Goal: Task Accomplishment & Management: Use online tool/utility

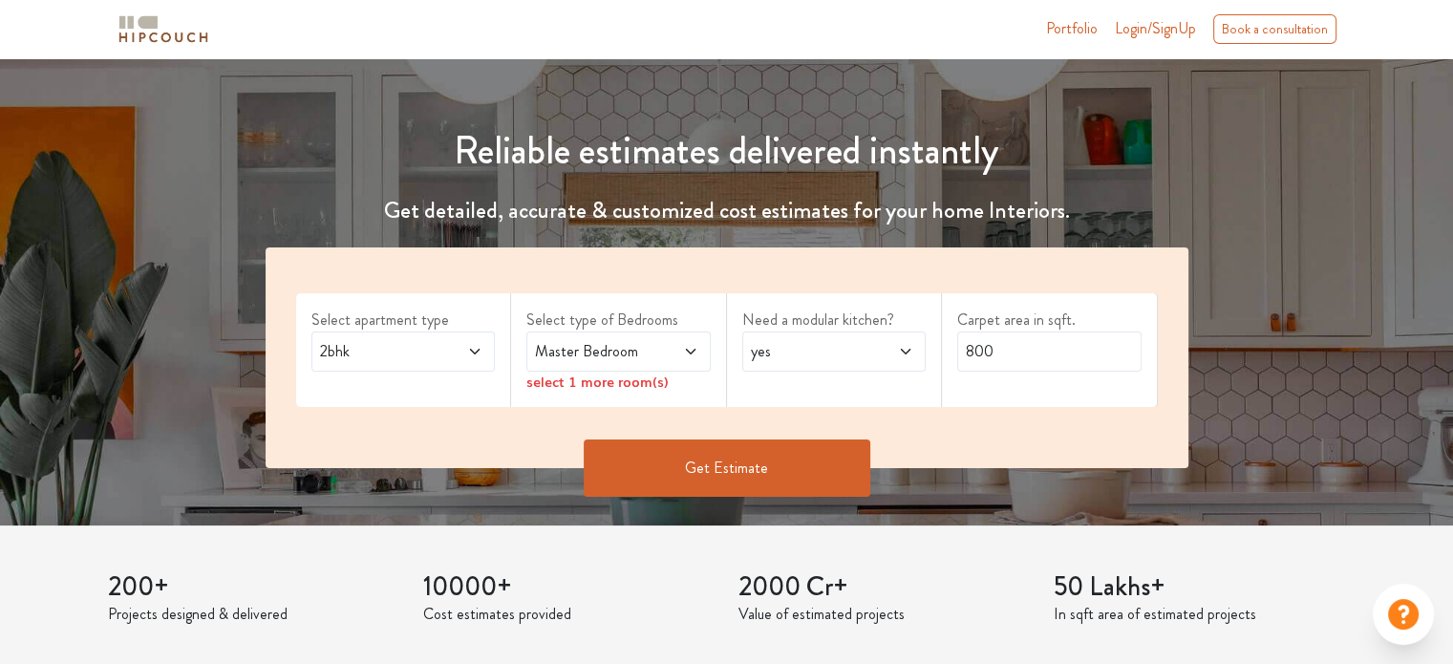
scroll to position [287, 0]
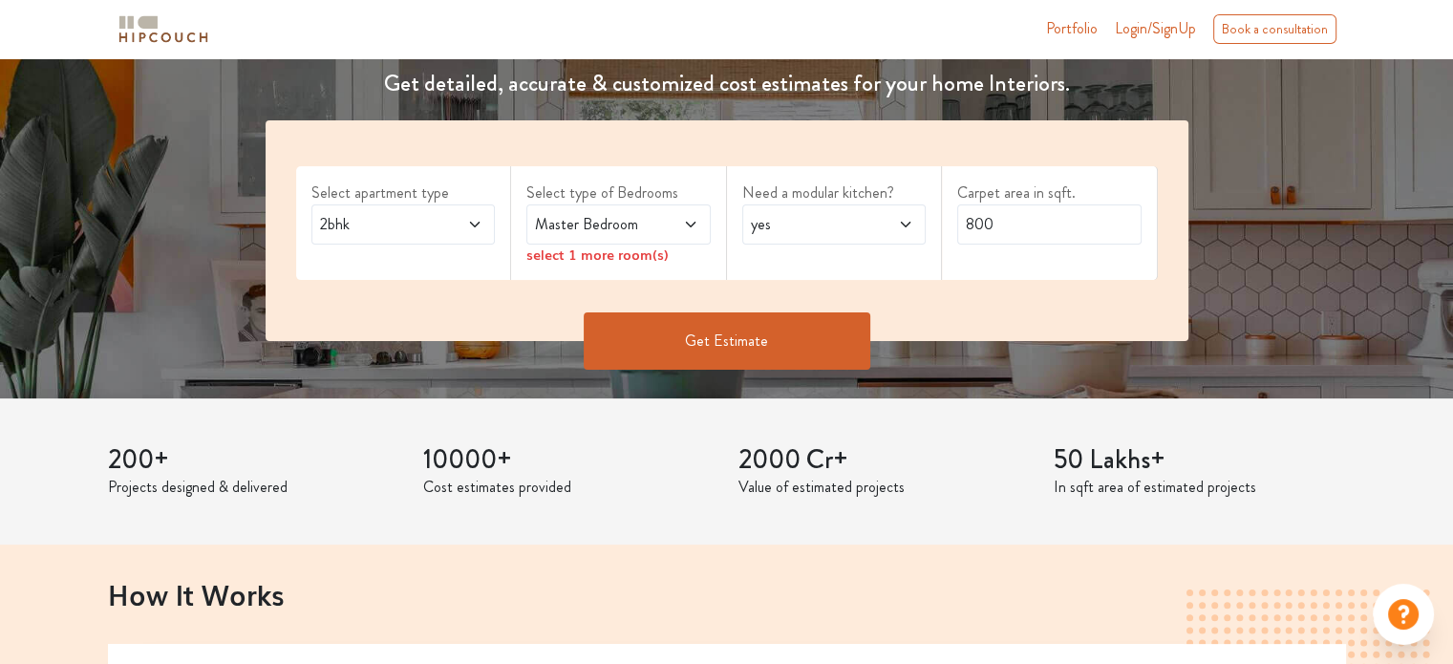
click at [641, 257] on div "select 1 more room(s)" at bounding box center [619, 255] width 184 height 20
click at [689, 223] on icon at bounding box center [690, 224] width 15 height 15
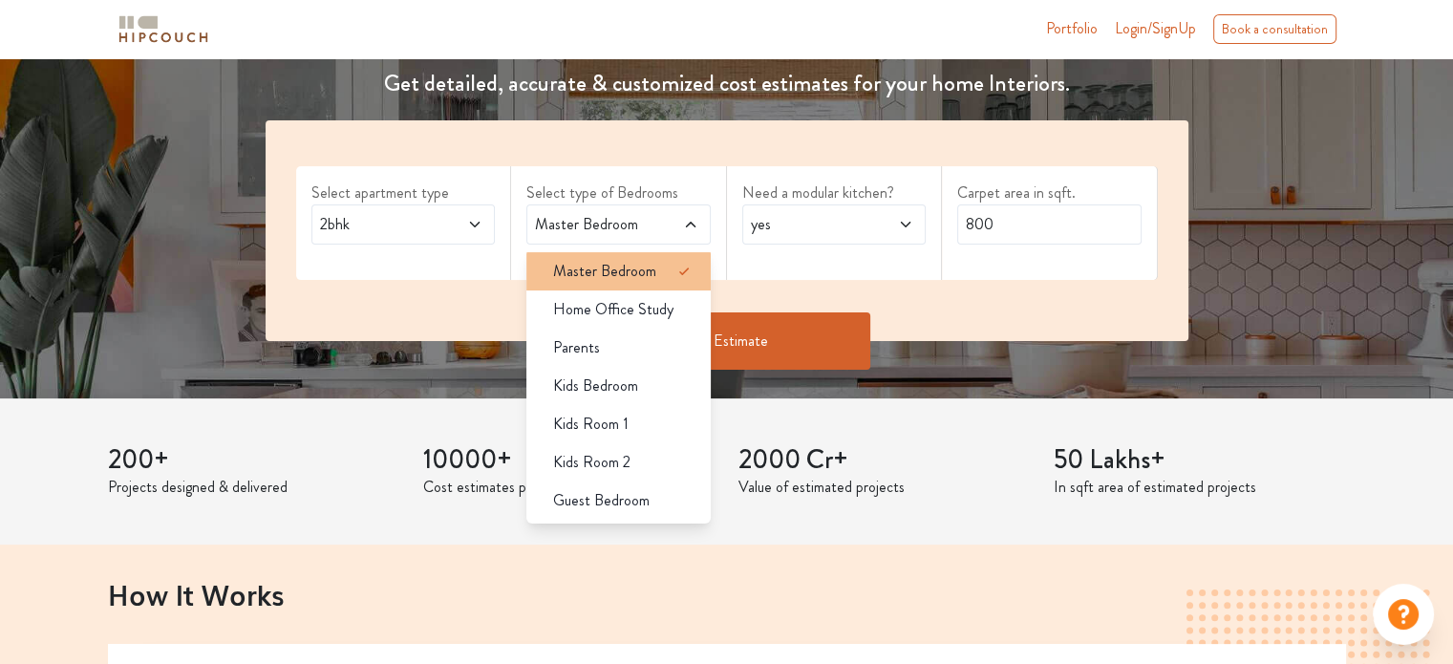
click at [648, 275] on span "Master Bedroom" at bounding box center [604, 271] width 103 height 23
click at [835, 227] on span "yes" at bounding box center [809, 224] width 125 height 23
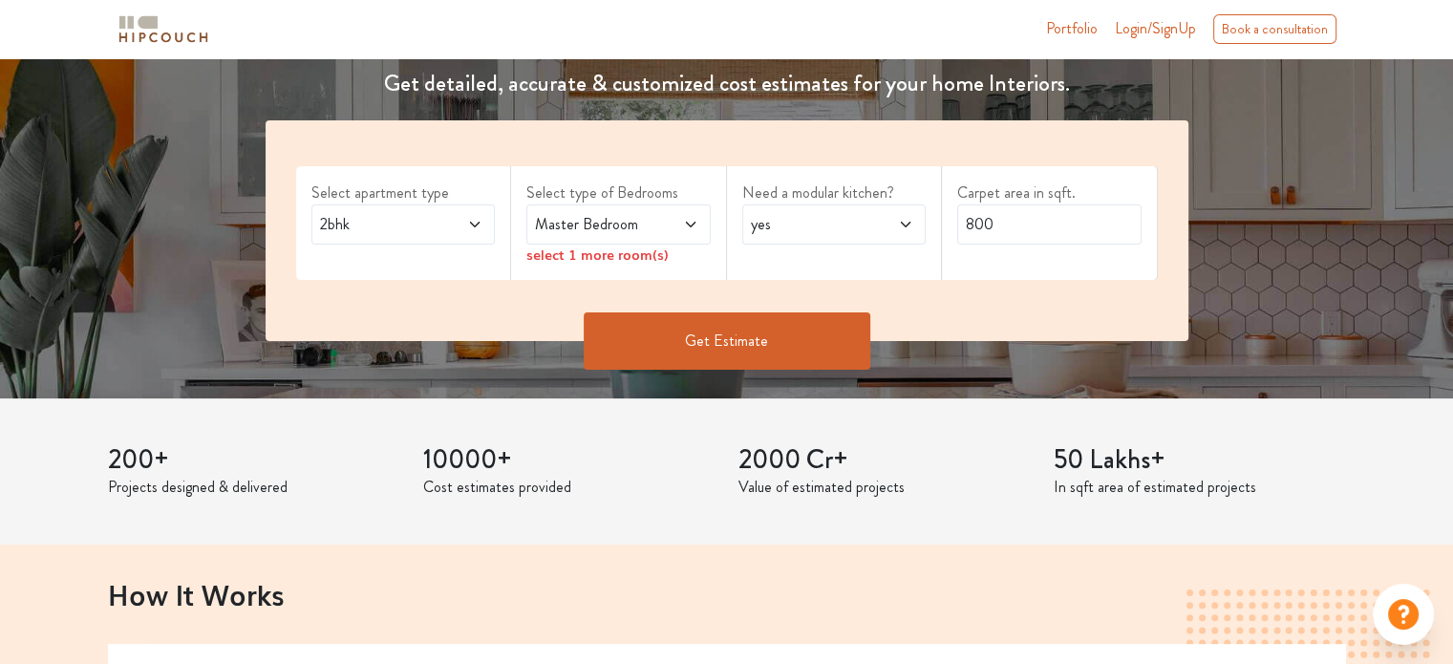
click at [835, 227] on span "yes" at bounding box center [809, 224] width 125 height 23
click at [652, 263] on div "select 1 more room(s)" at bounding box center [619, 255] width 184 height 20
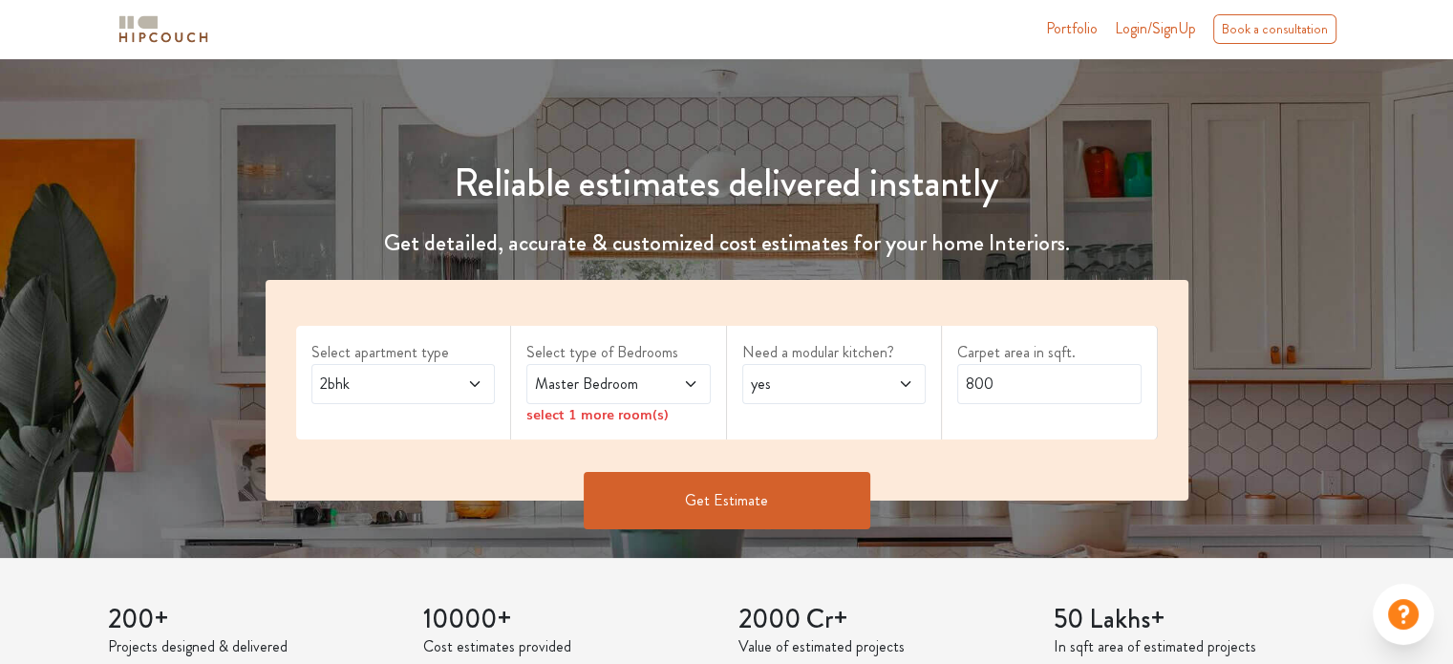
scroll to position [96, 0]
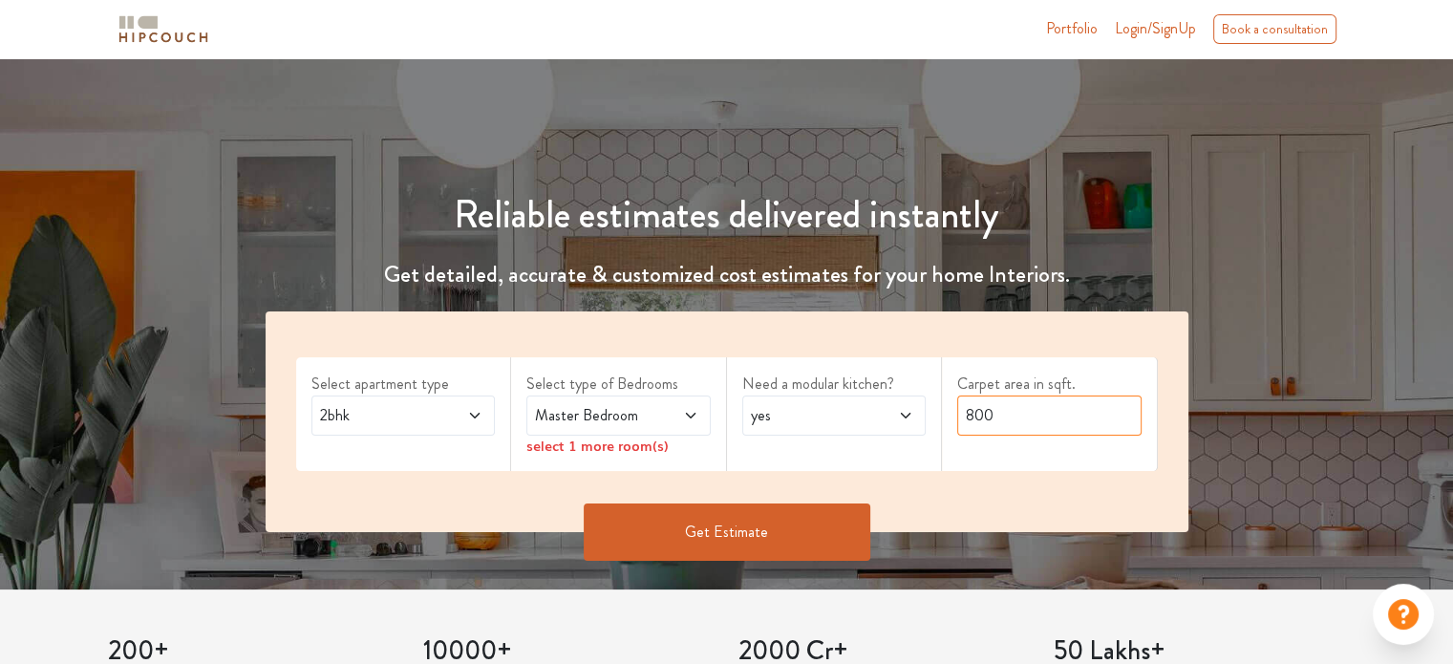
click at [1026, 419] on input "800" at bounding box center [1049, 416] width 184 height 40
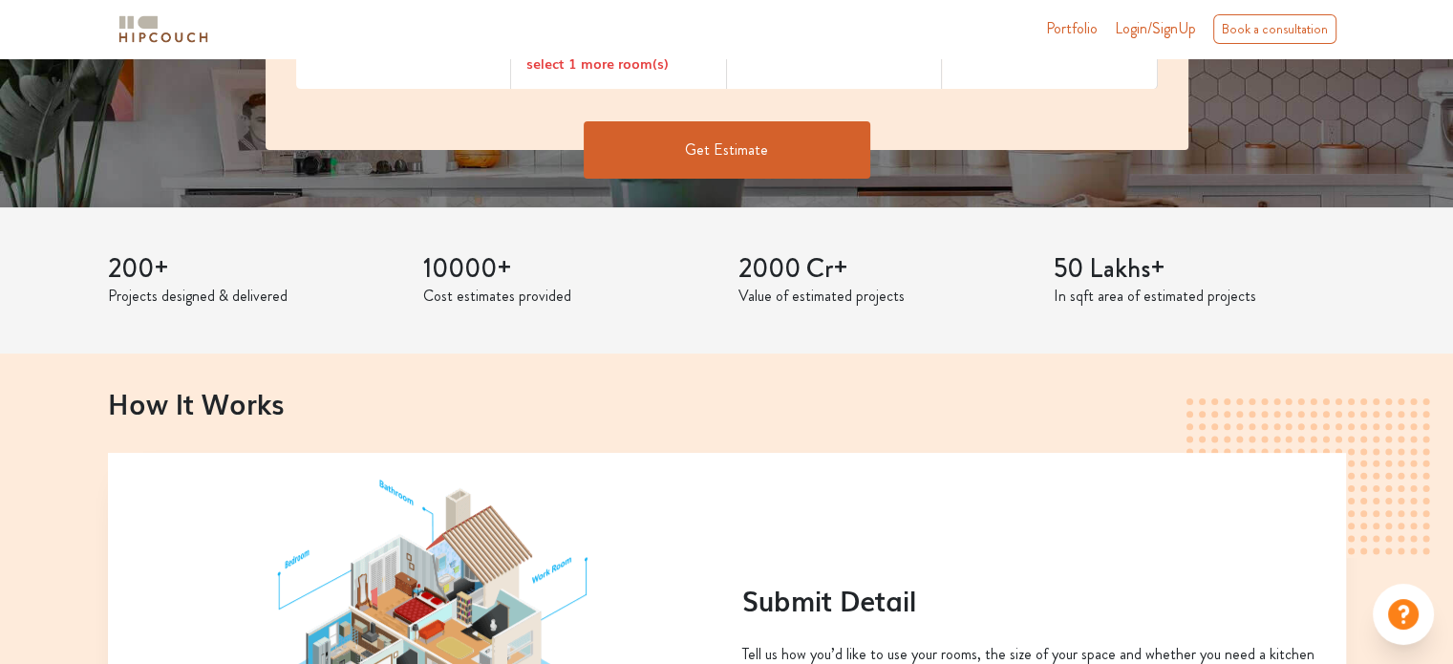
scroll to position [0, 0]
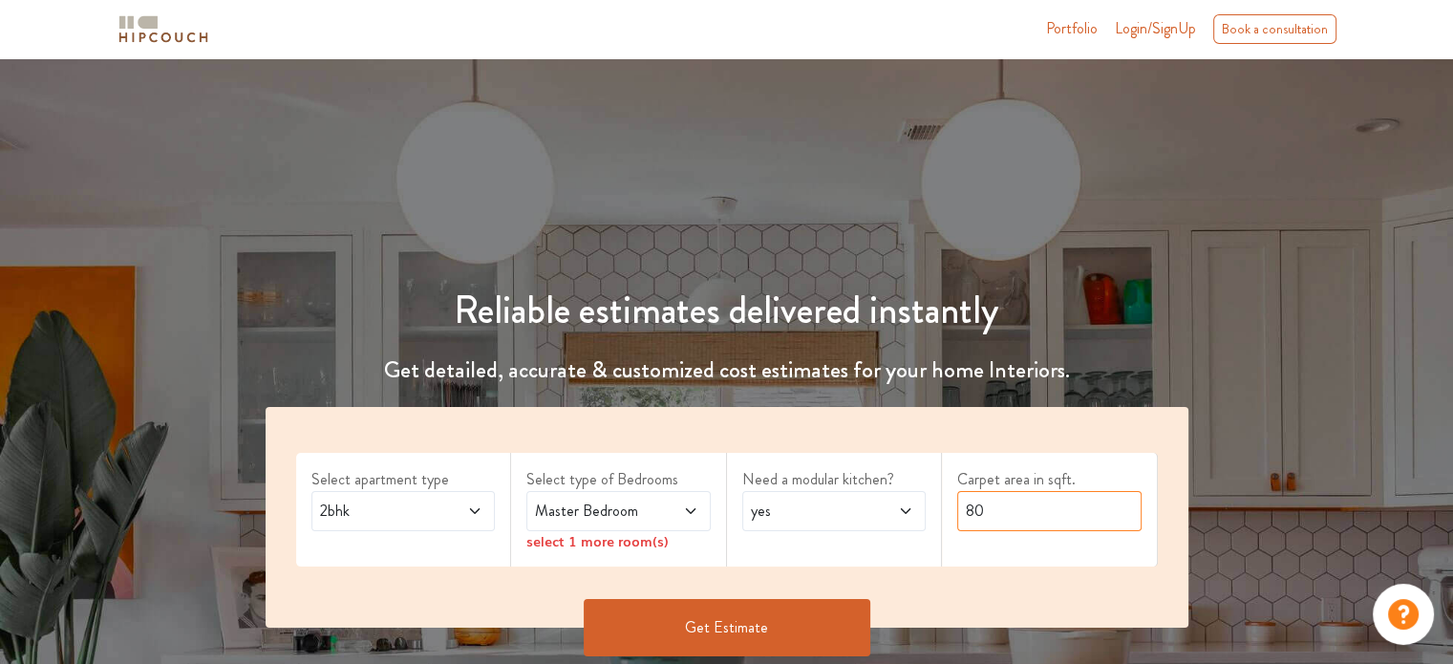
type input "8"
type input "500"
click at [814, 634] on button "Get Estimate" at bounding box center [727, 627] width 287 height 57
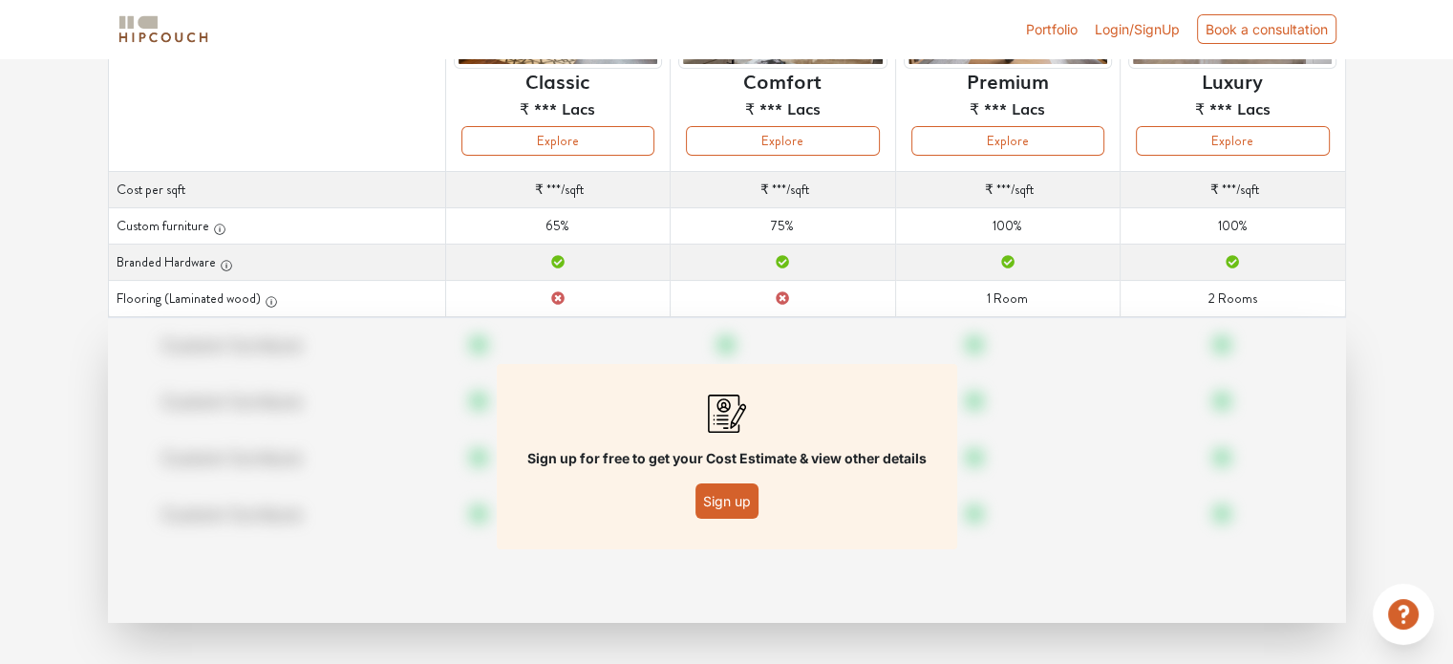
scroll to position [275, 0]
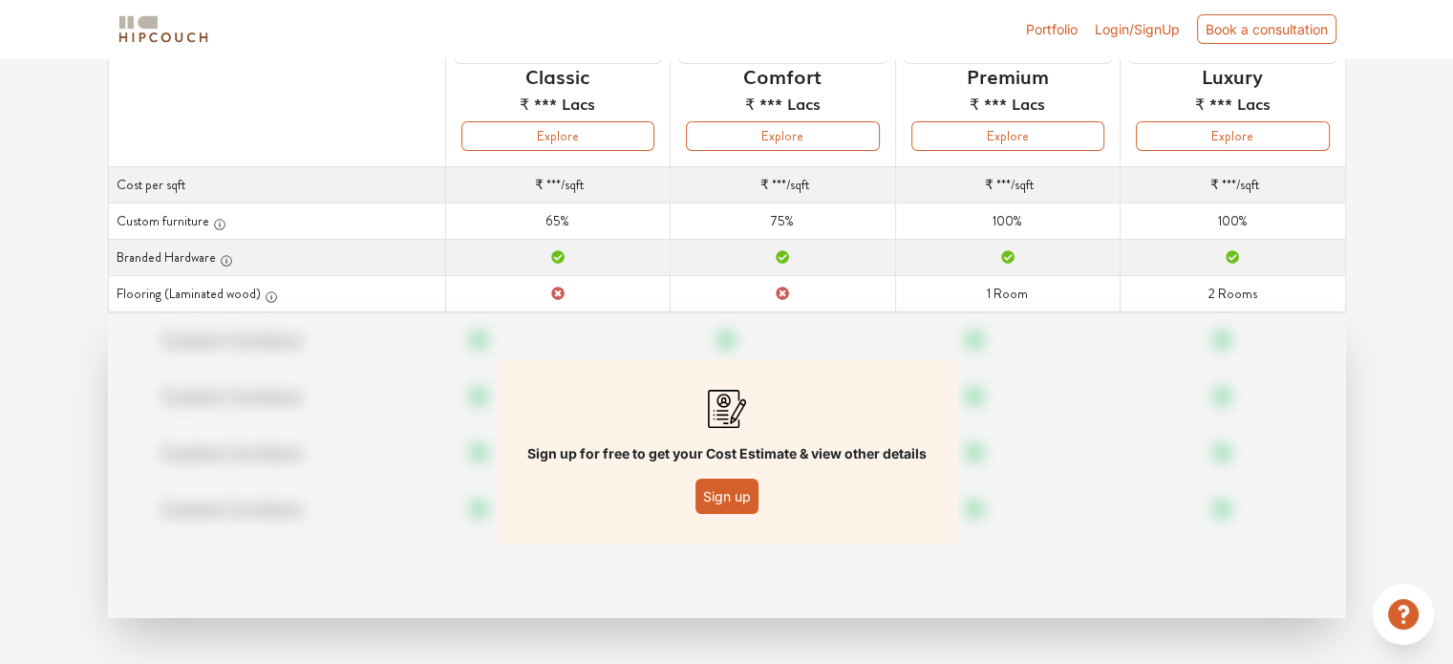
click at [746, 483] on button "Sign up" at bounding box center [727, 496] width 63 height 35
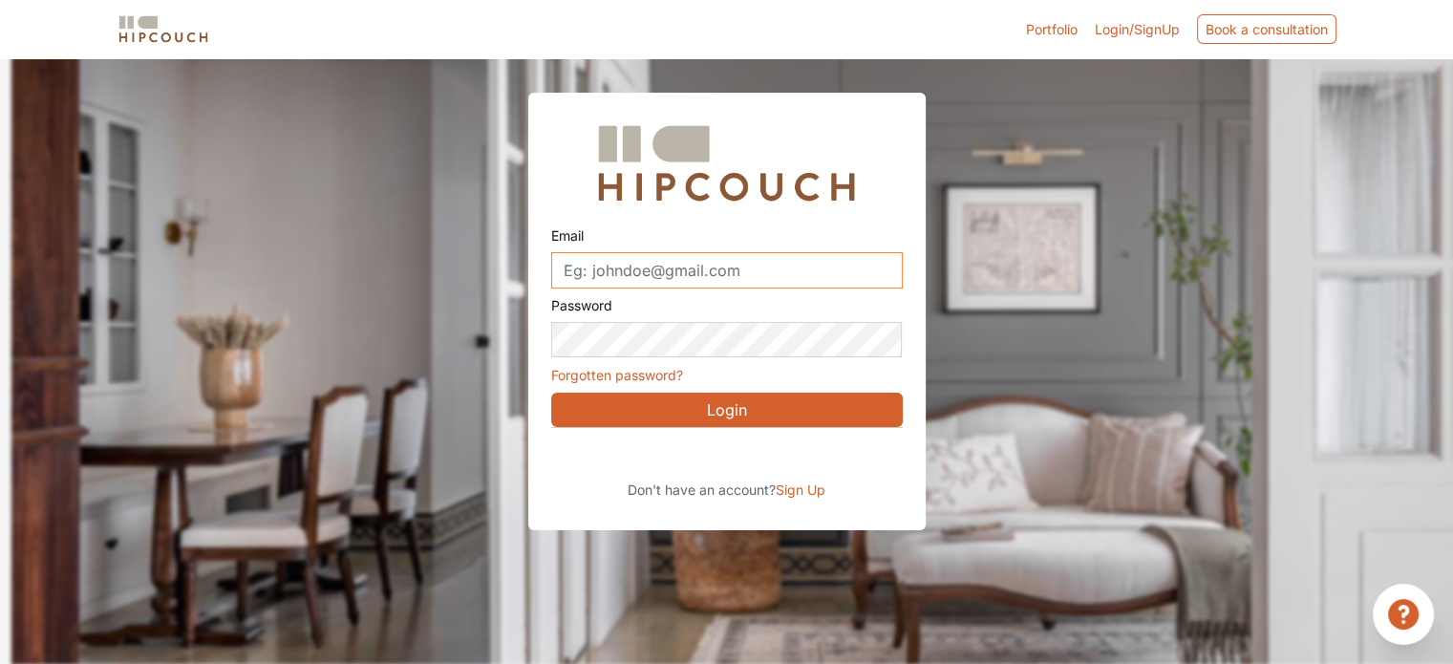
click at [772, 261] on input "Email" at bounding box center [727, 270] width 352 height 36
click at [784, 262] on input "Email" at bounding box center [727, 270] width 352 height 36
type input "c"
type input "[EMAIL_ADDRESS][DOMAIN_NAME]"
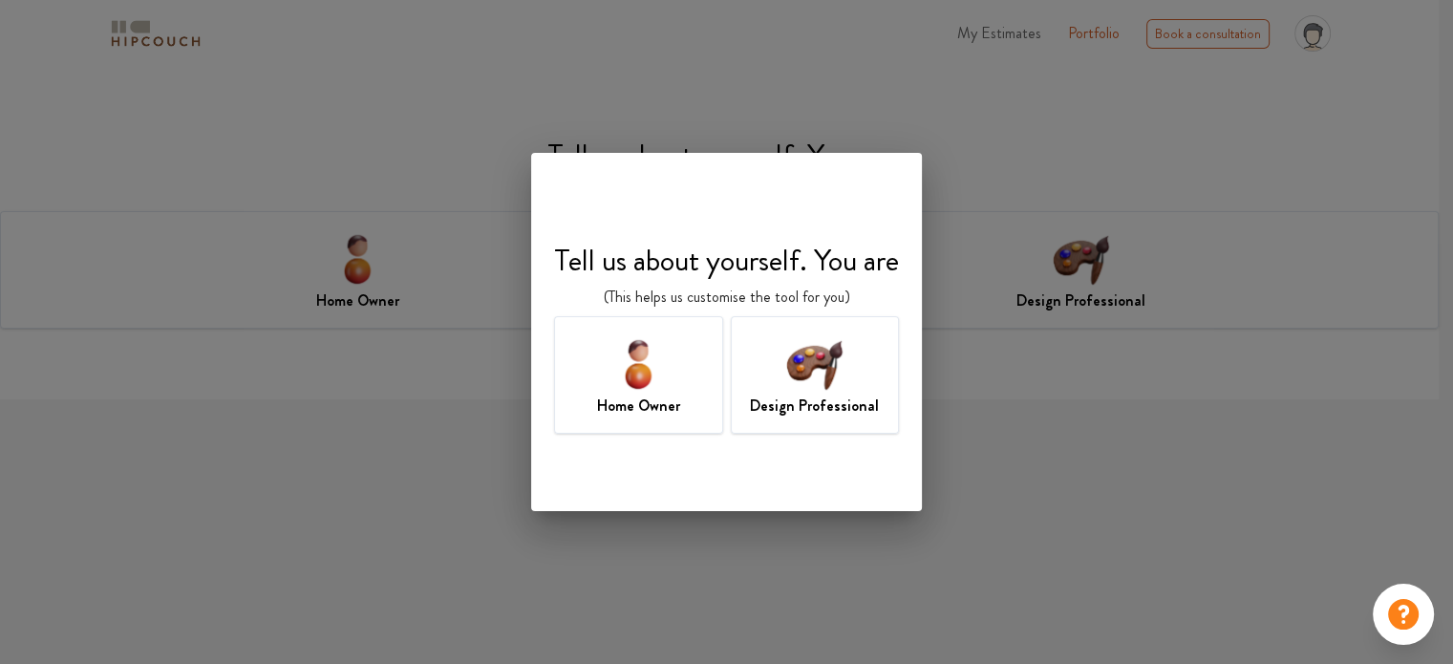
click at [815, 374] on img at bounding box center [815, 364] width 62 height 62
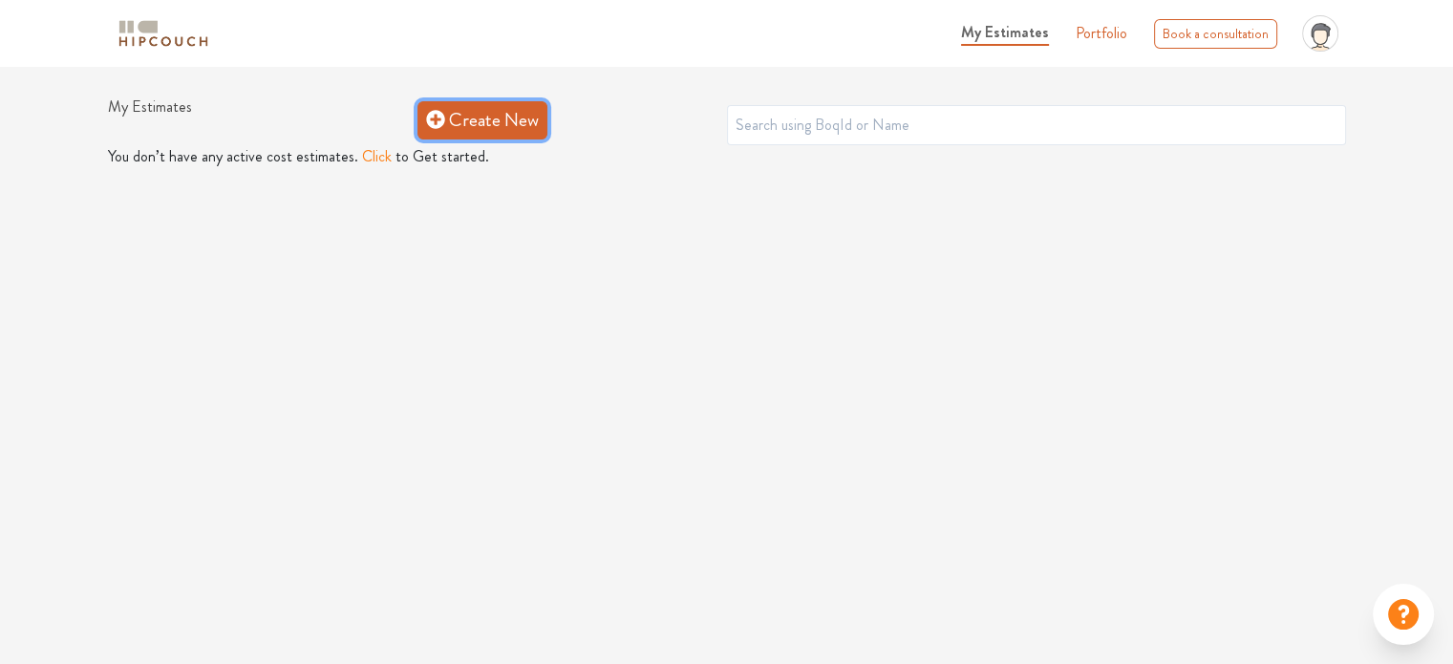
click at [531, 131] on link "Create New" at bounding box center [483, 120] width 130 height 38
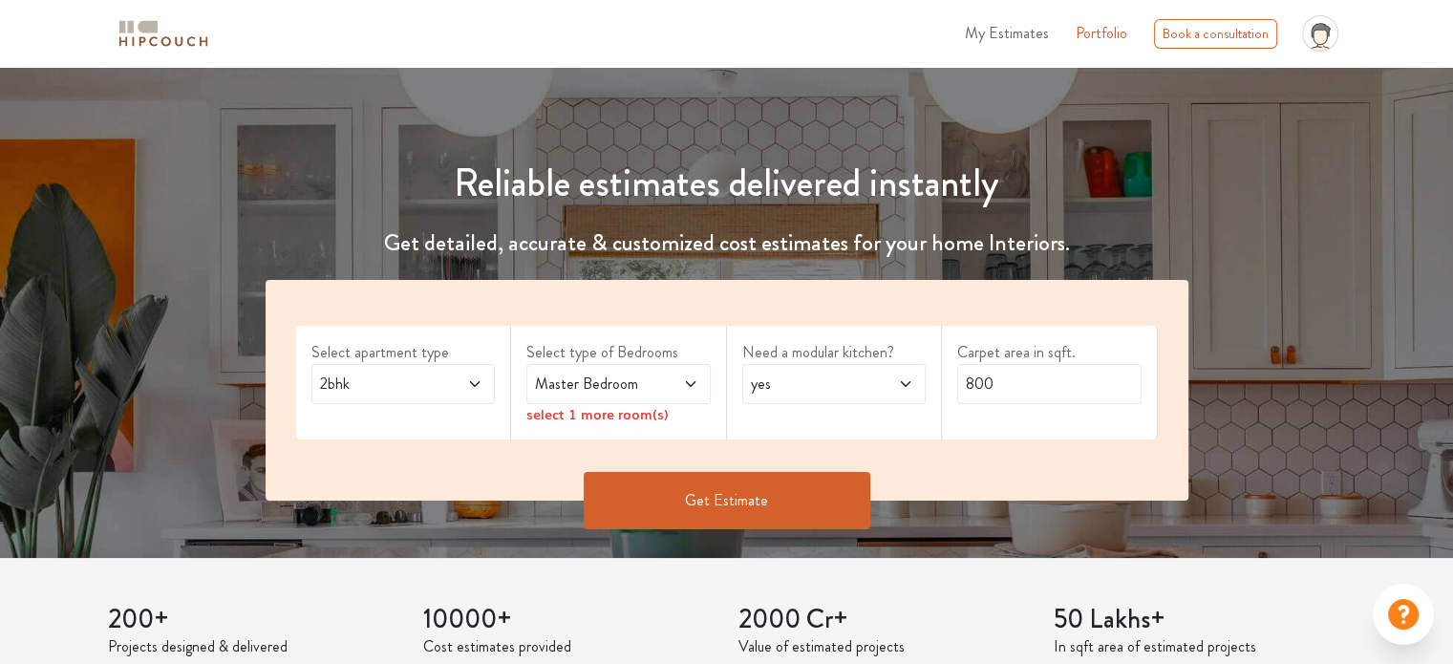
scroll to position [287, 0]
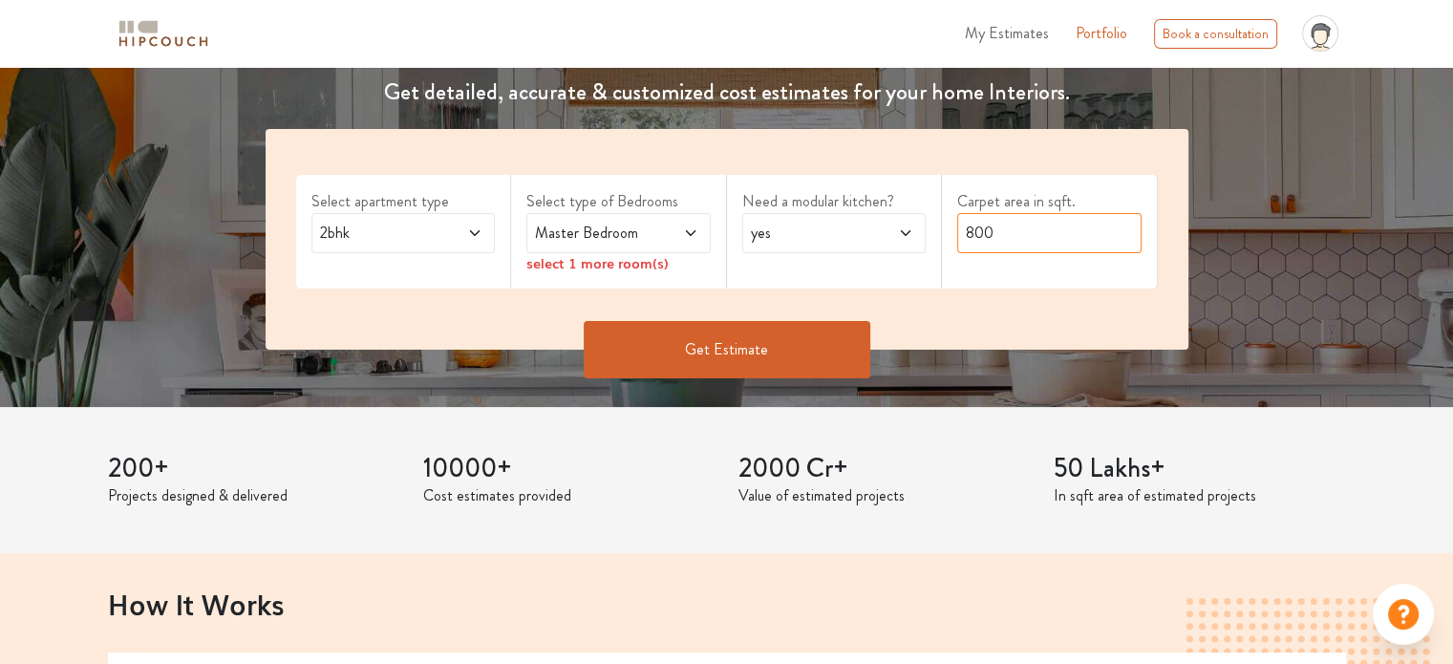
click at [1030, 228] on input "800" at bounding box center [1049, 233] width 184 height 40
type input "8"
type input "500"
click at [788, 364] on button "Get Estimate" at bounding box center [727, 349] width 287 height 57
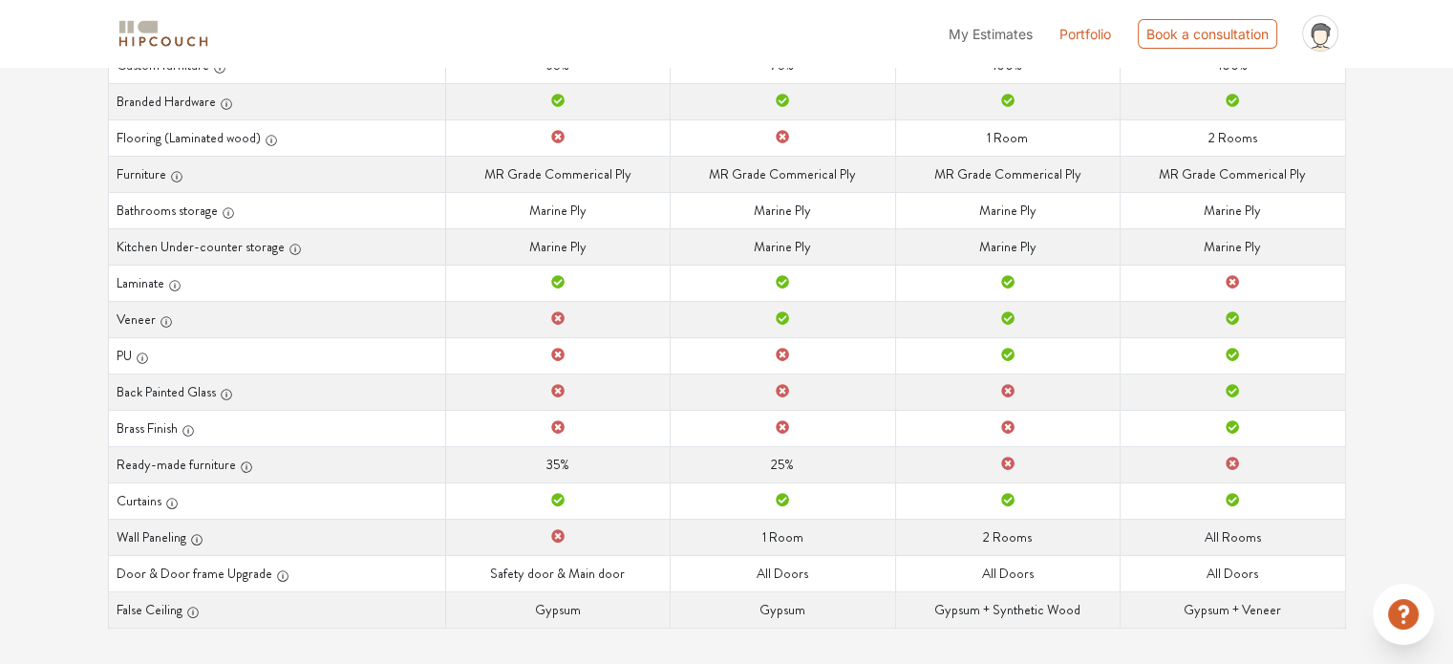
scroll to position [447, 0]
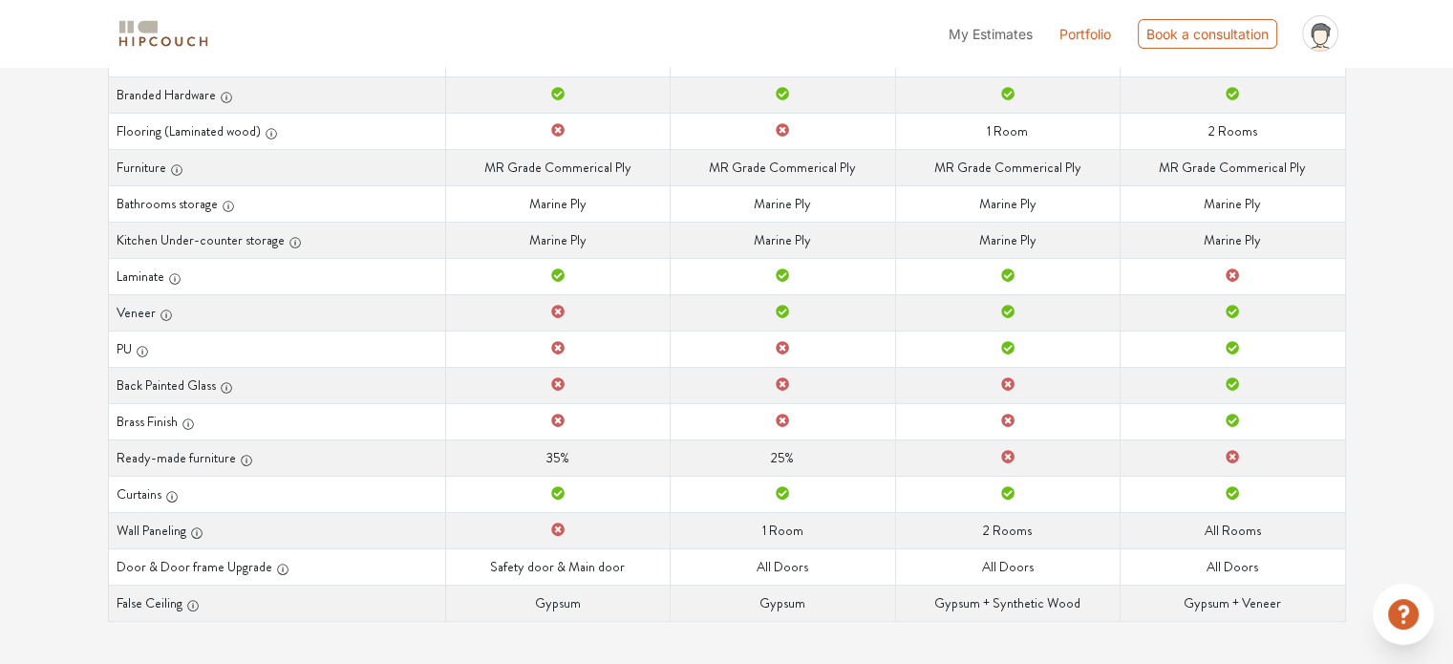
click at [555, 605] on td "False Ceiling Gypsum" at bounding box center [557, 603] width 225 height 36
click at [572, 562] on td "Door & Door frame Upgrade Safety door & Main door" at bounding box center [557, 566] width 225 height 36
click at [585, 527] on td "Wall Paneling" at bounding box center [557, 530] width 225 height 36
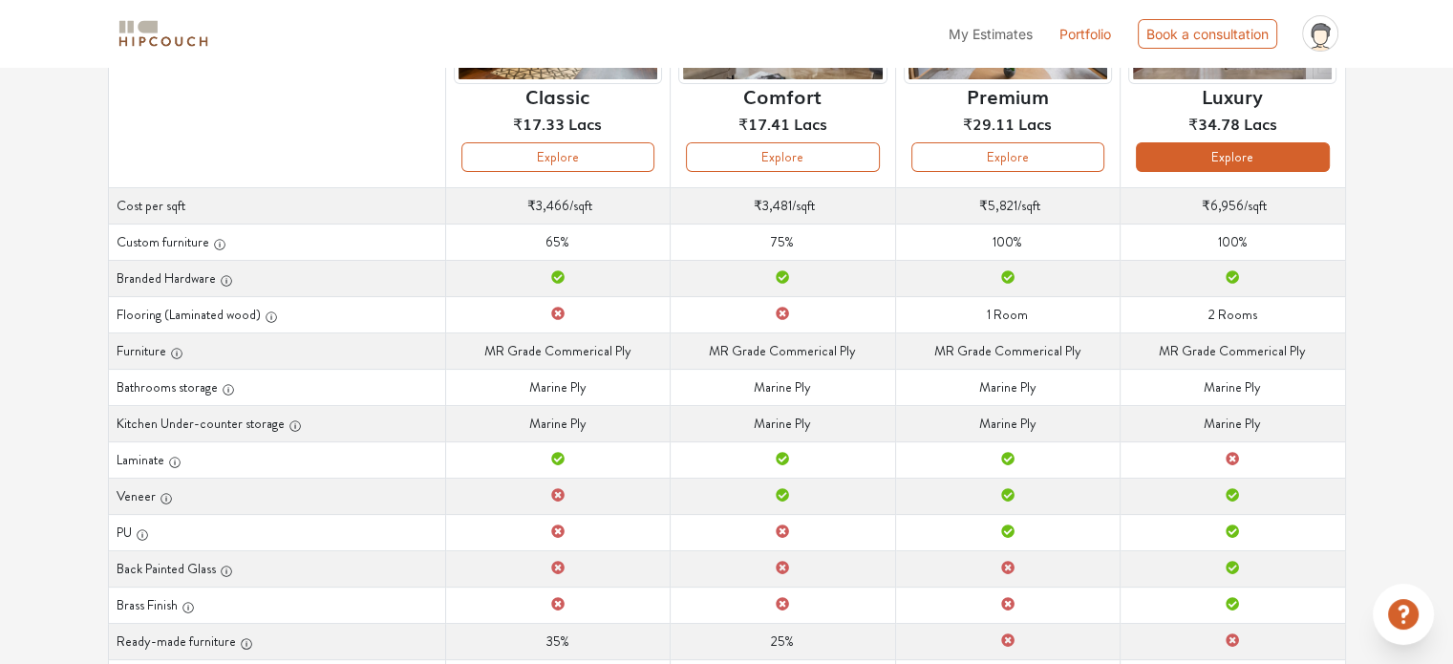
scroll to position [65, 0]
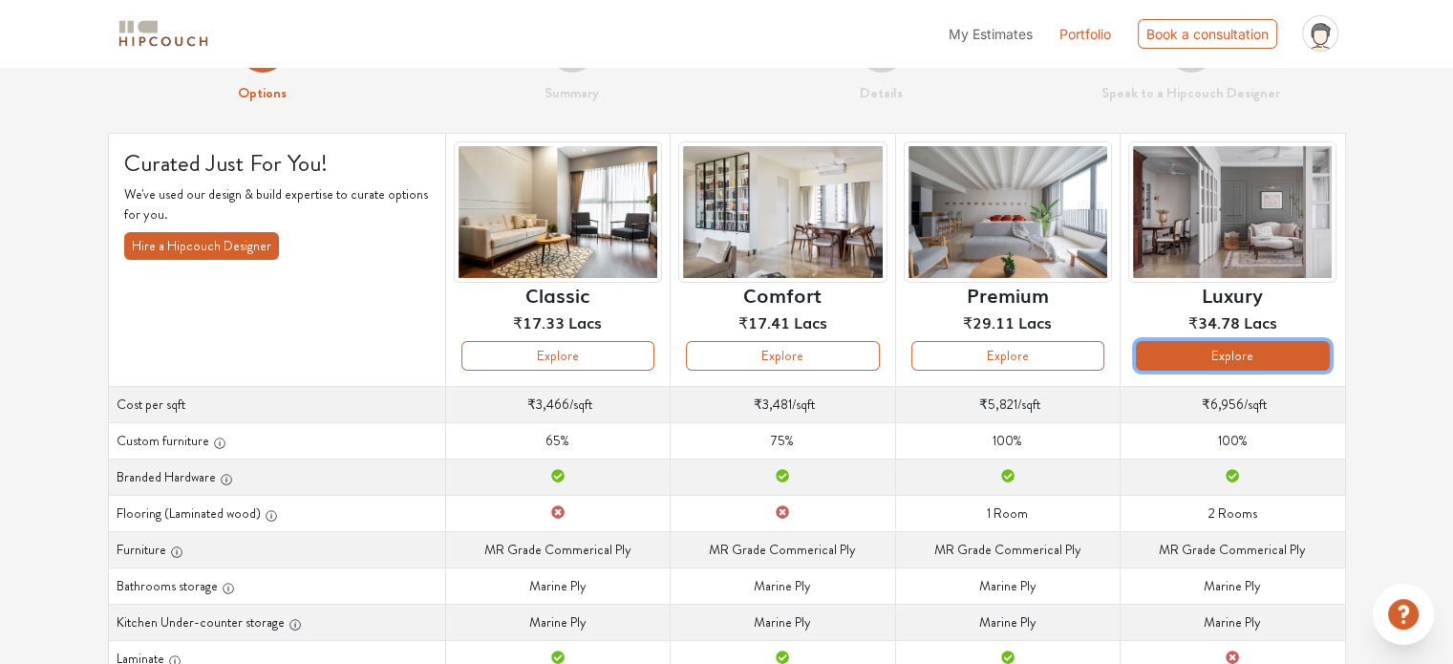
click at [1293, 355] on button "Explore" at bounding box center [1232, 356] width 193 height 30
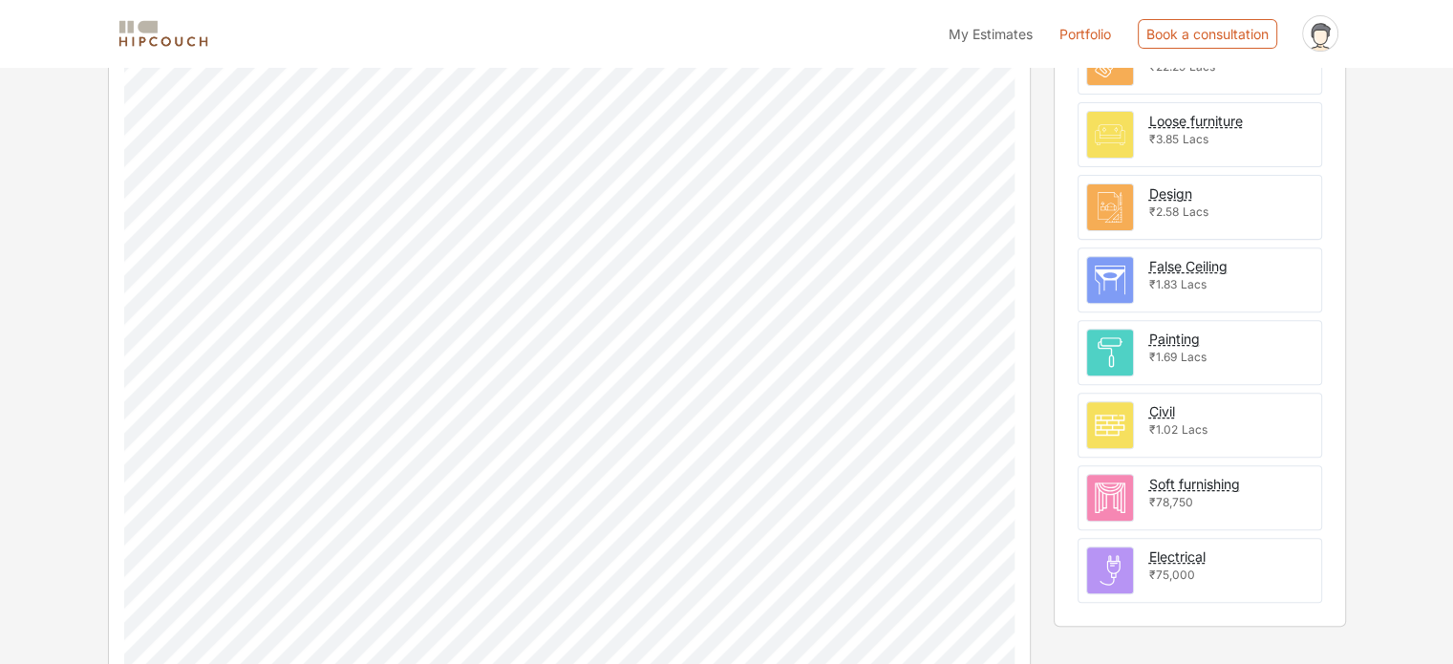
scroll to position [287, 0]
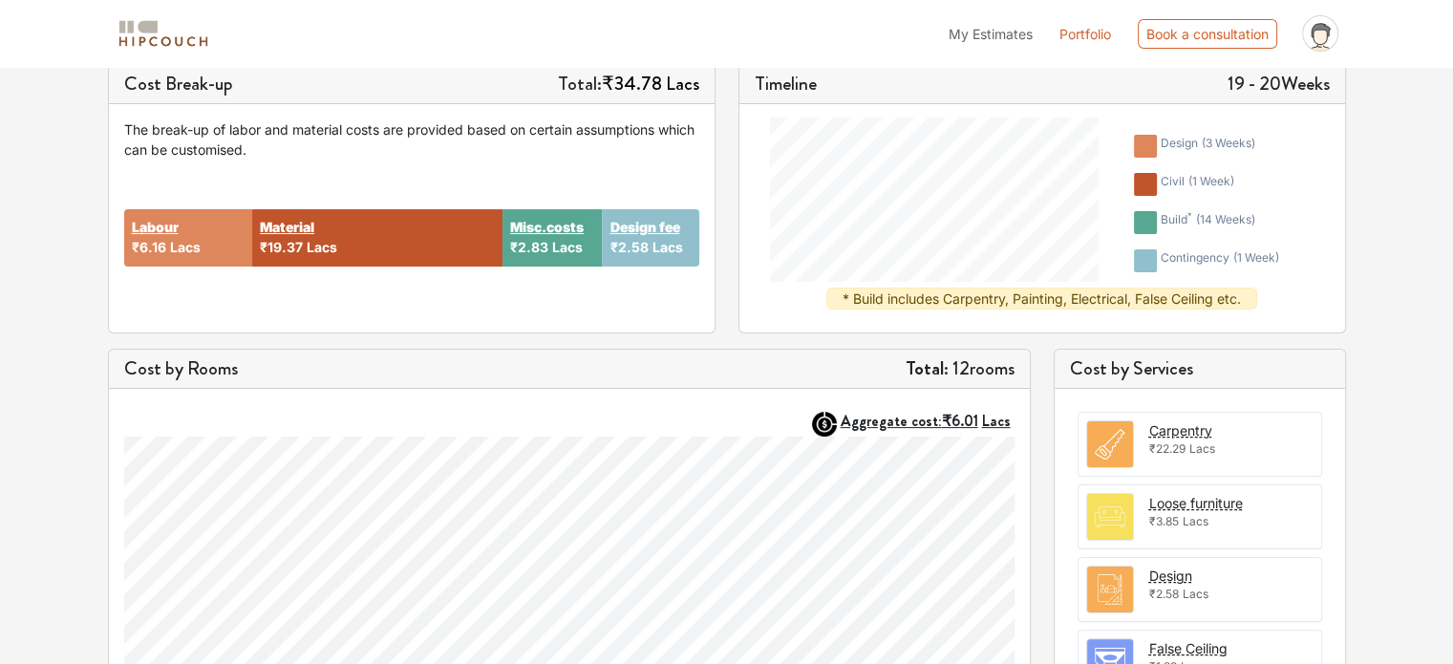
click at [1202, 424] on div "Carpentry" at bounding box center [1181, 430] width 63 height 20
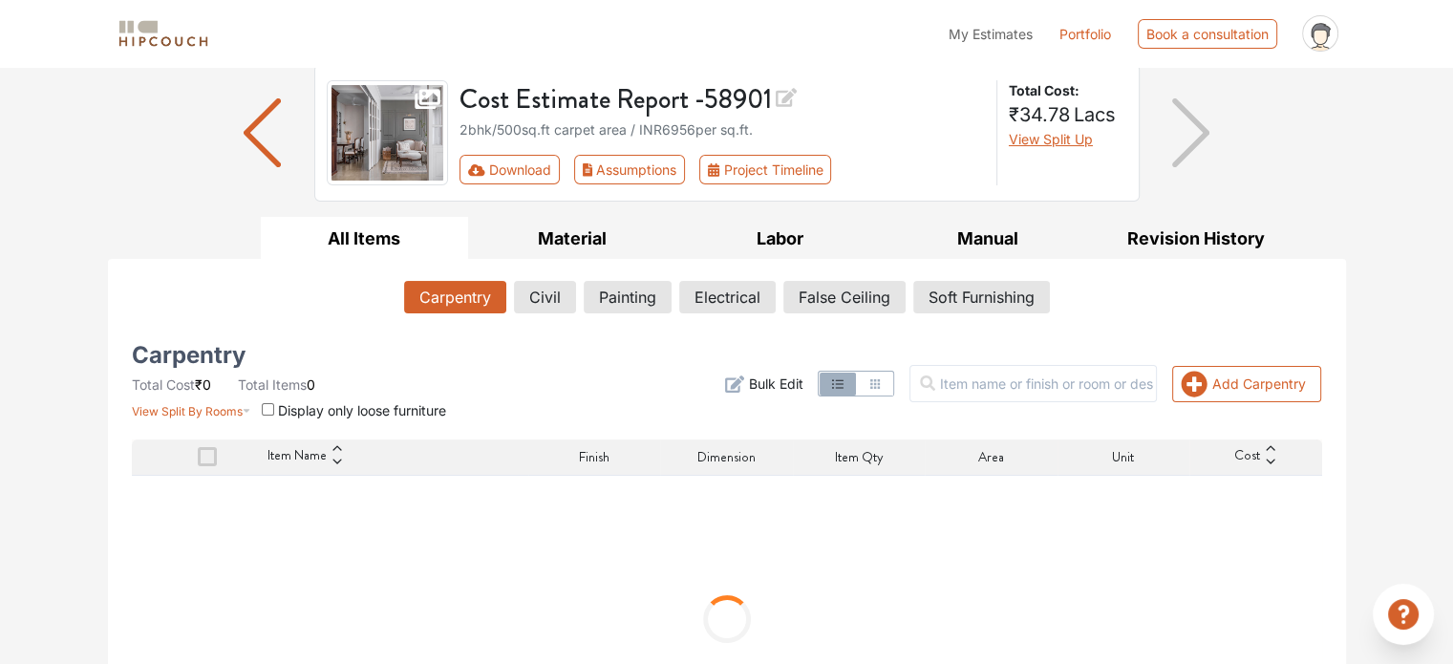
scroll to position [191, 0]
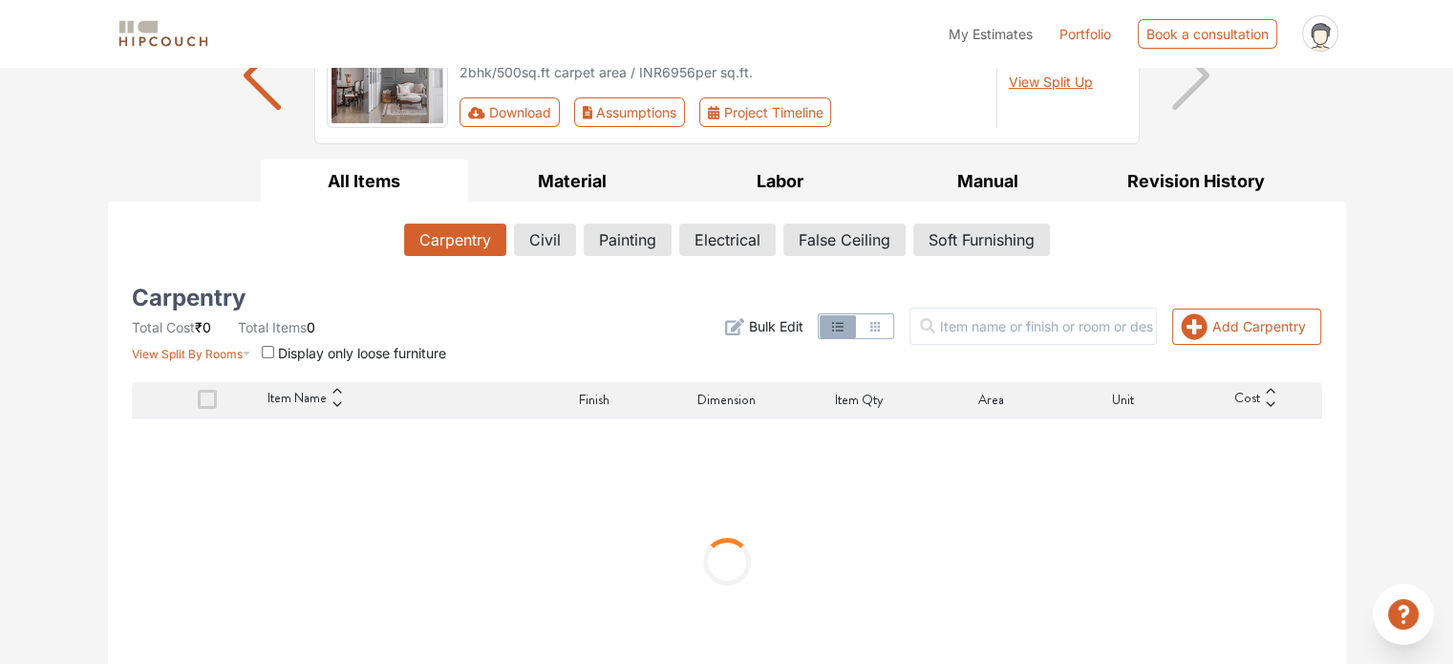
click at [331, 400] on icon at bounding box center [337, 404] width 13 height 13
click at [336, 398] on icon at bounding box center [337, 400] width 9 height 5
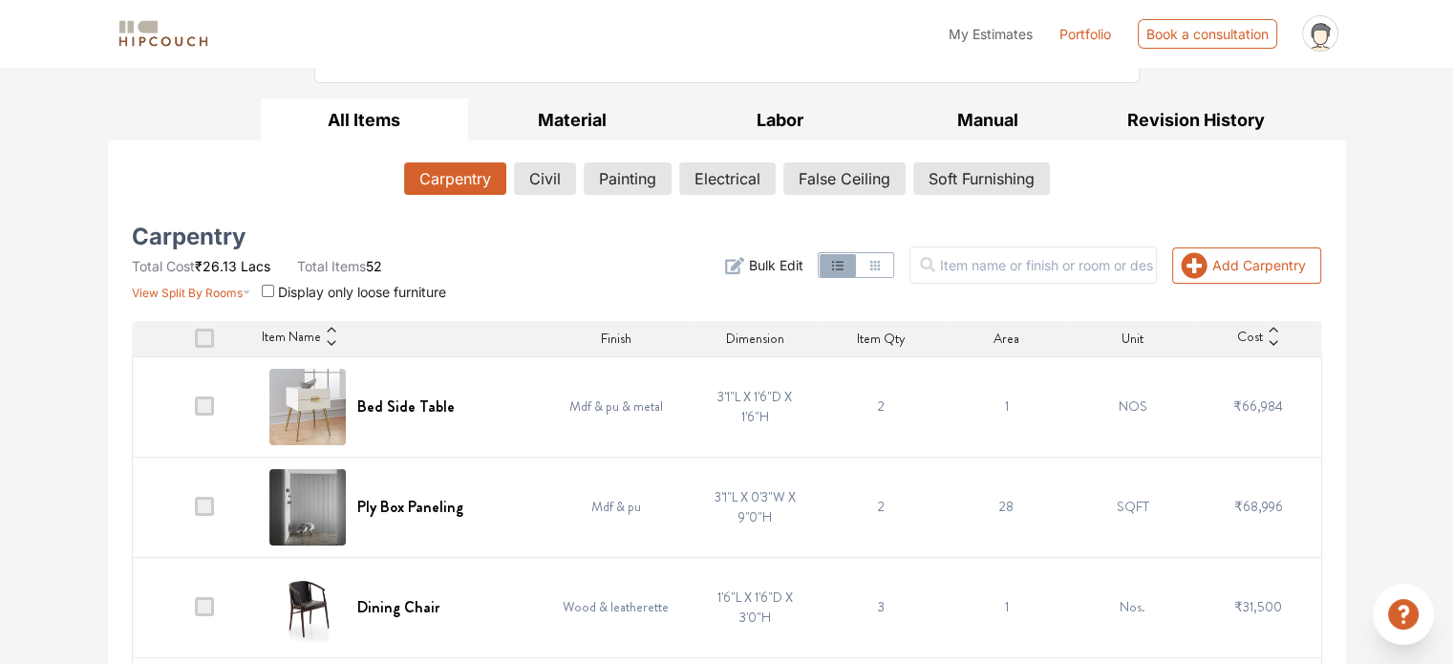
scroll to position [287, 0]
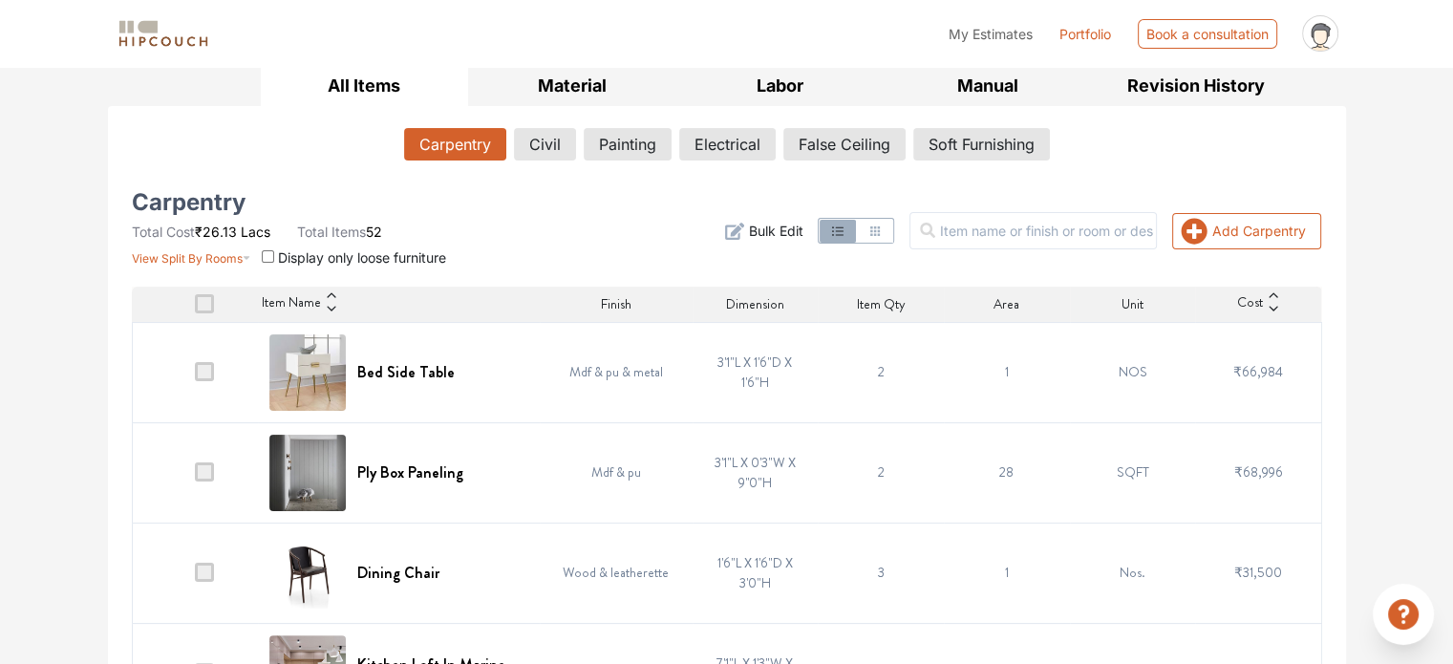
click at [803, 228] on span "Bulk Edit" at bounding box center [775, 231] width 54 height 20
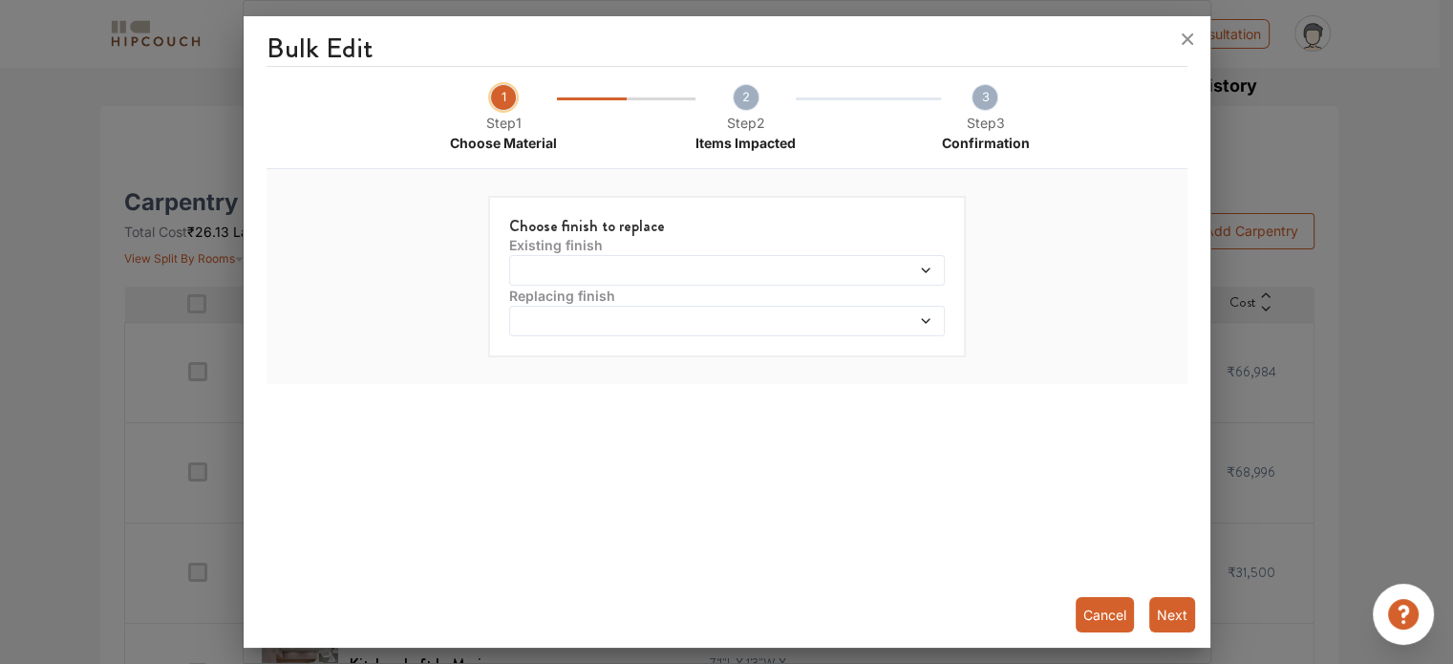
click at [746, 274] on span at bounding box center [671, 270] width 314 height 13
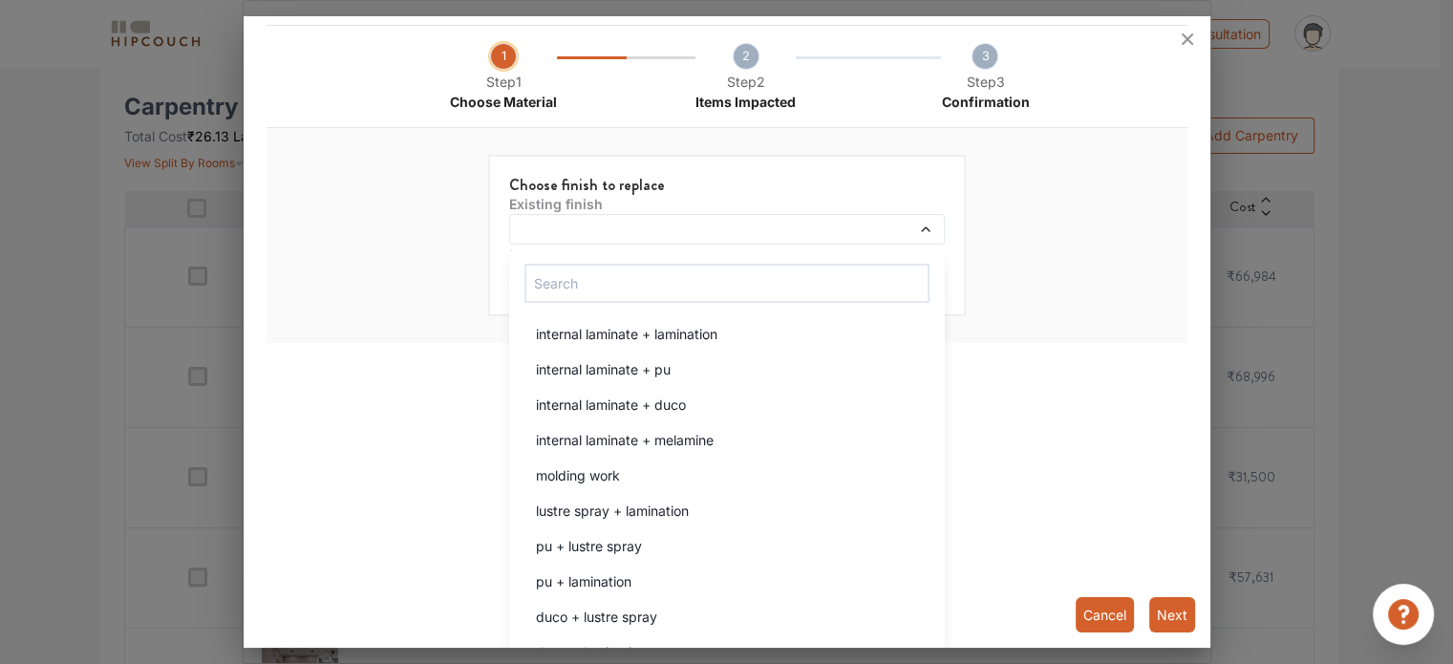
scroll to position [0, 0]
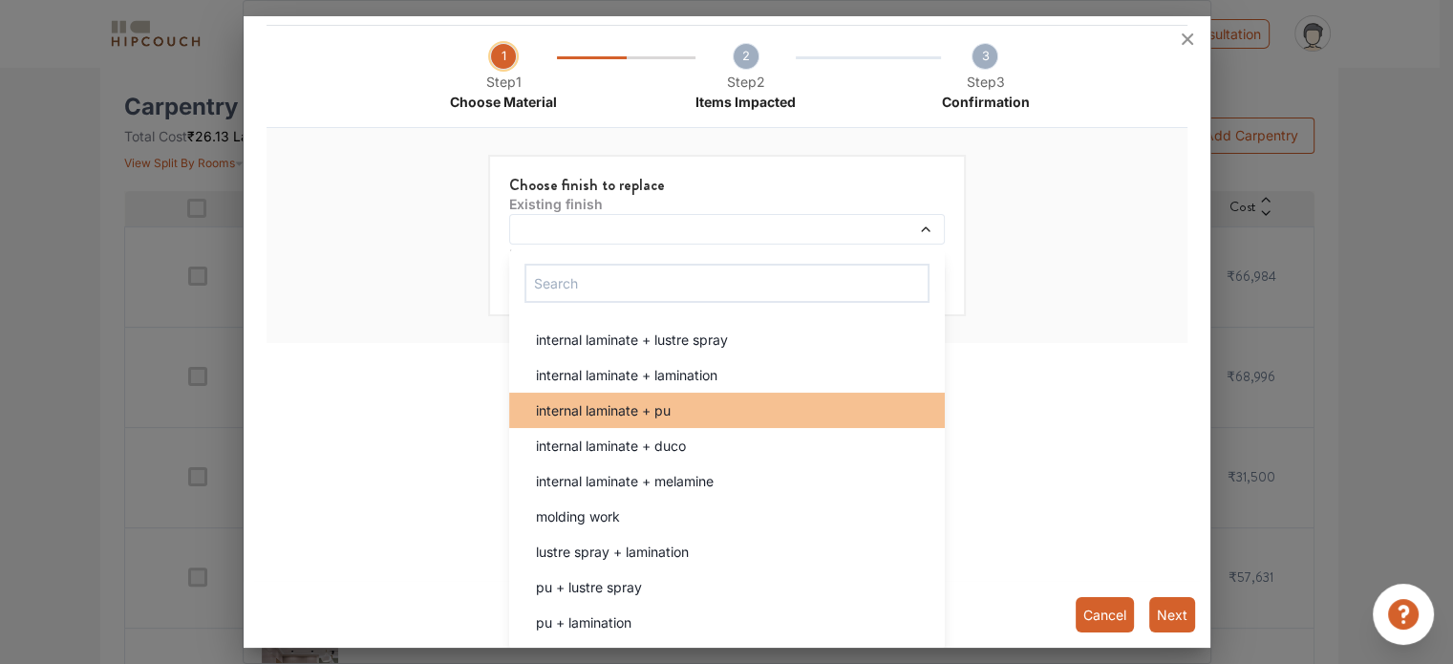
click at [729, 408] on div "internal laminate + pu" at bounding box center [733, 410] width 424 height 20
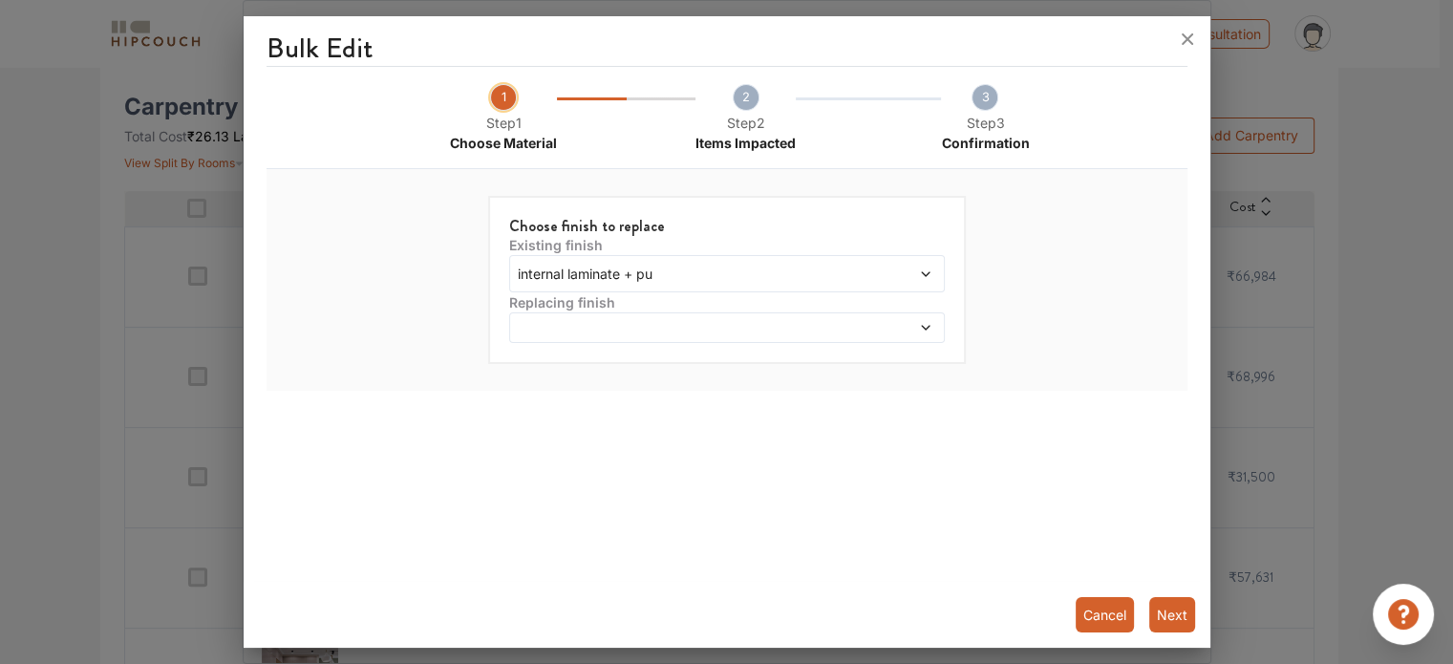
click at [725, 330] on span at bounding box center [671, 327] width 314 height 13
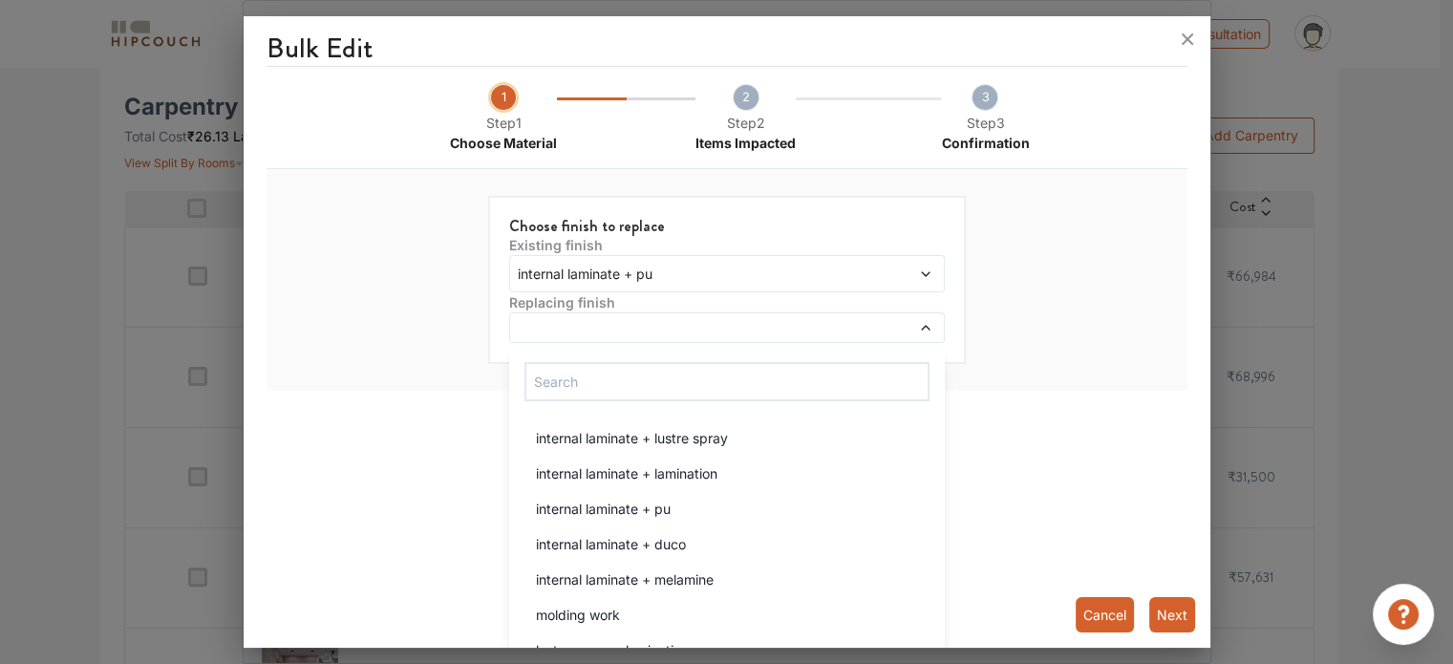
click at [725, 330] on span at bounding box center [671, 327] width 314 height 13
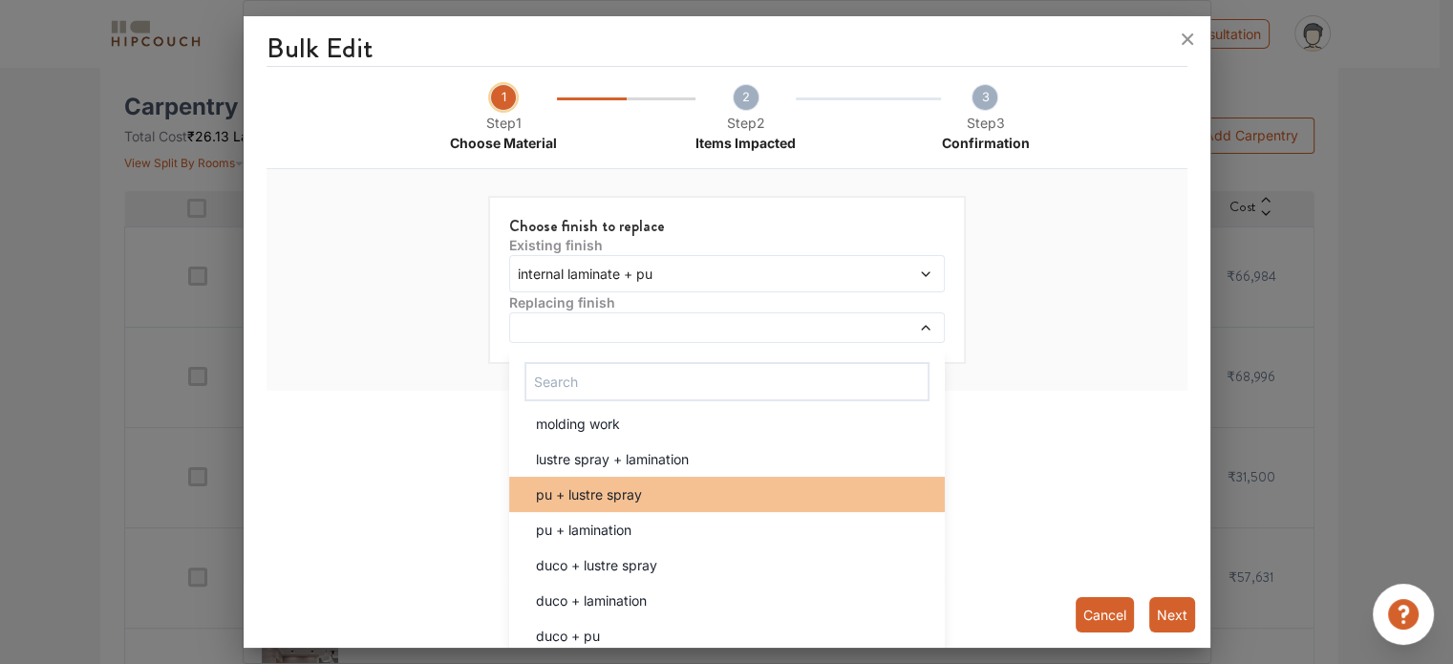
scroll to position [96, 0]
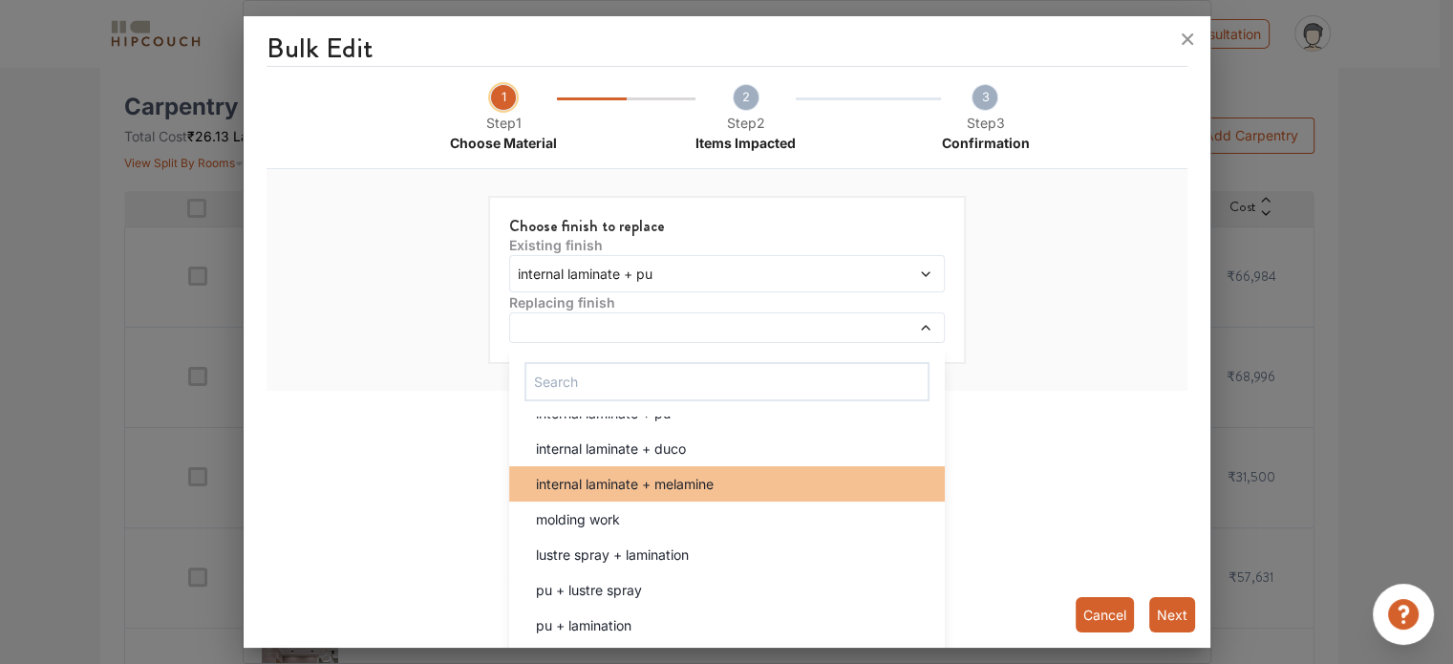
click at [754, 487] on div "internal laminate + melamine" at bounding box center [733, 484] width 424 height 20
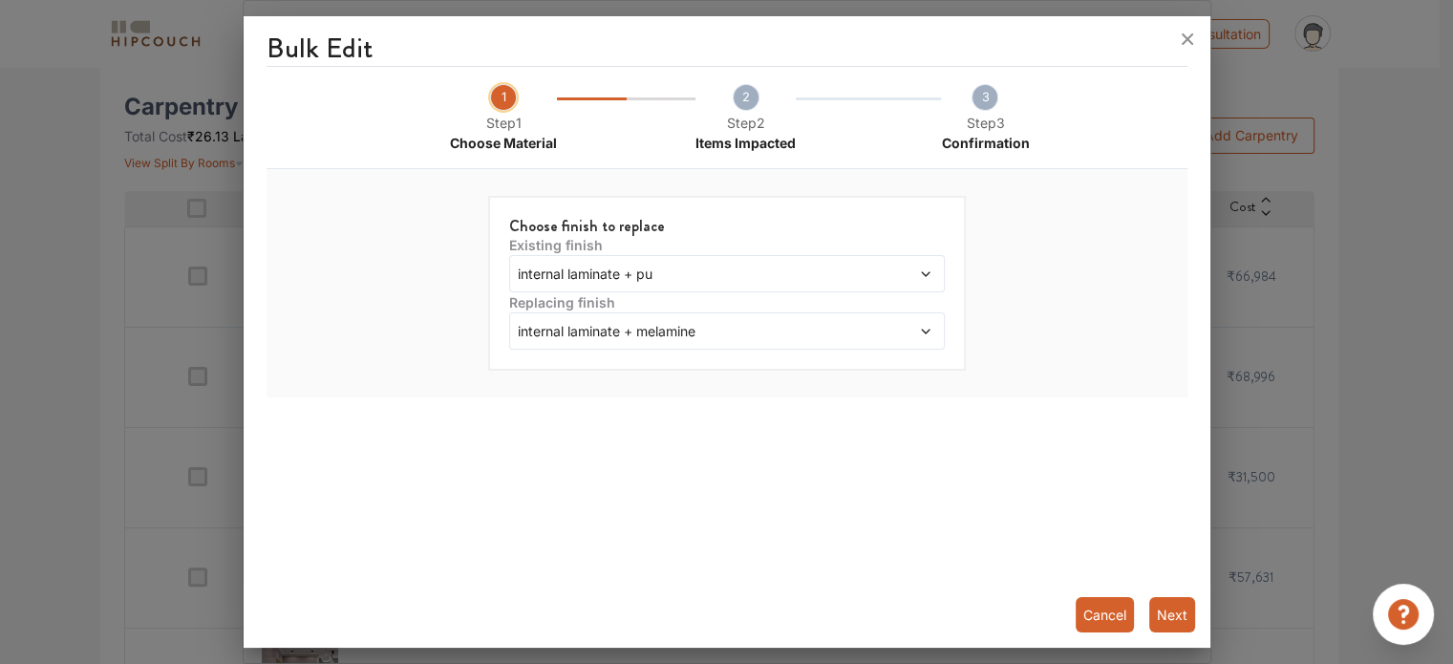
click at [1166, 614] on button "Next" at bounding box center [1173, 614] width 46 height 35
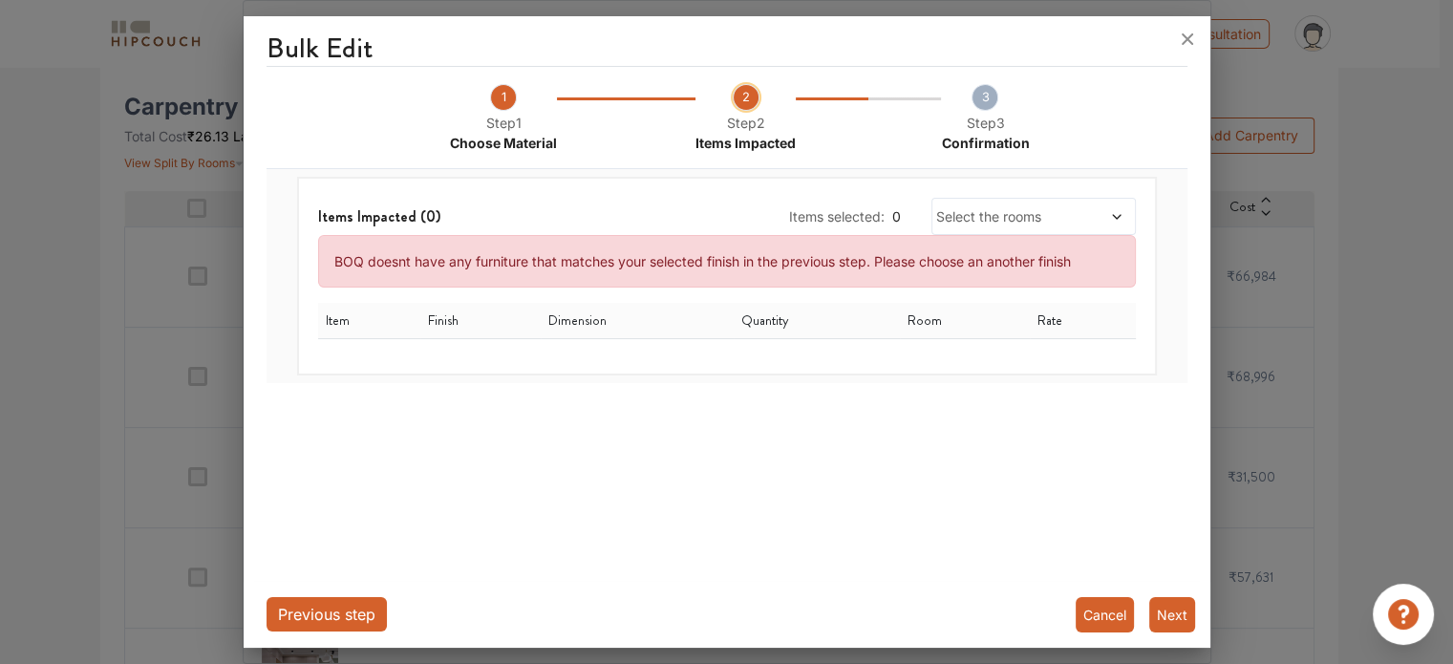
click at [1166, 611] on button "Next" at bounding box center [1173, 614] width 46 height 35
click at [1184, 38] on icon at bounding box center [1187, 39] width 31 height 31
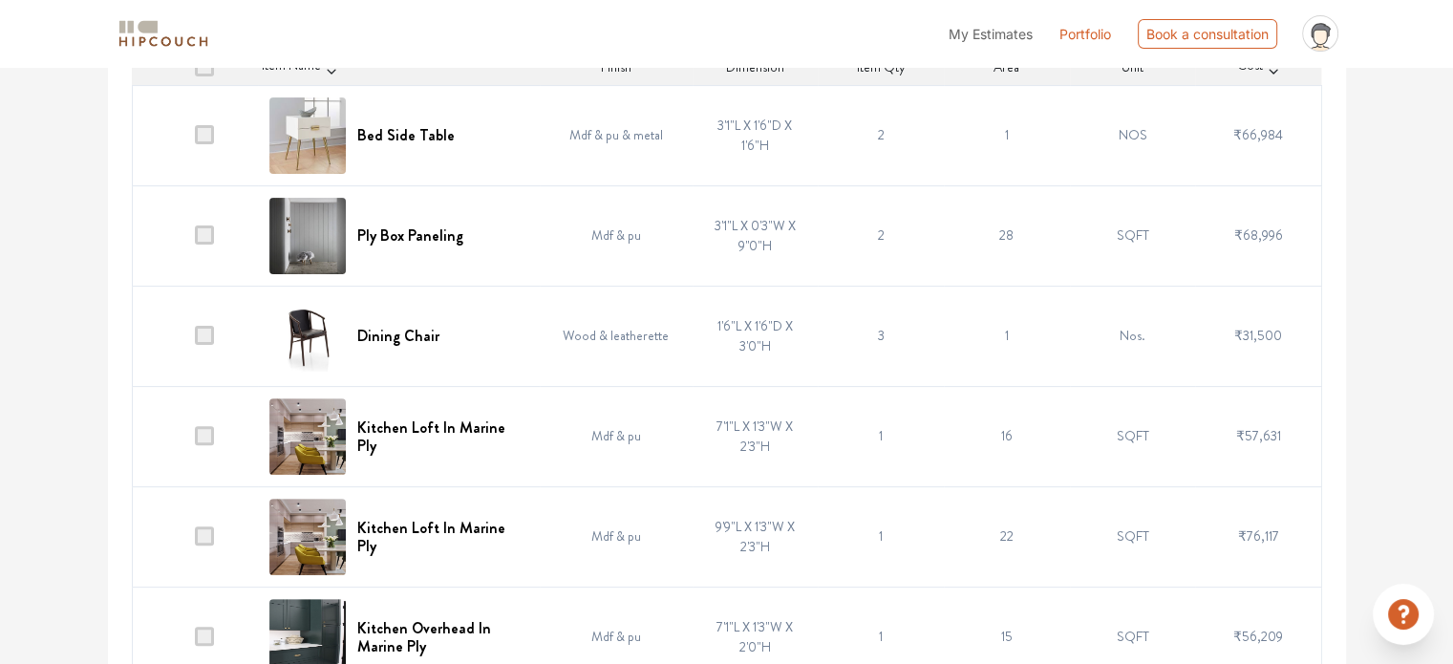
scroll to position [764, 0]
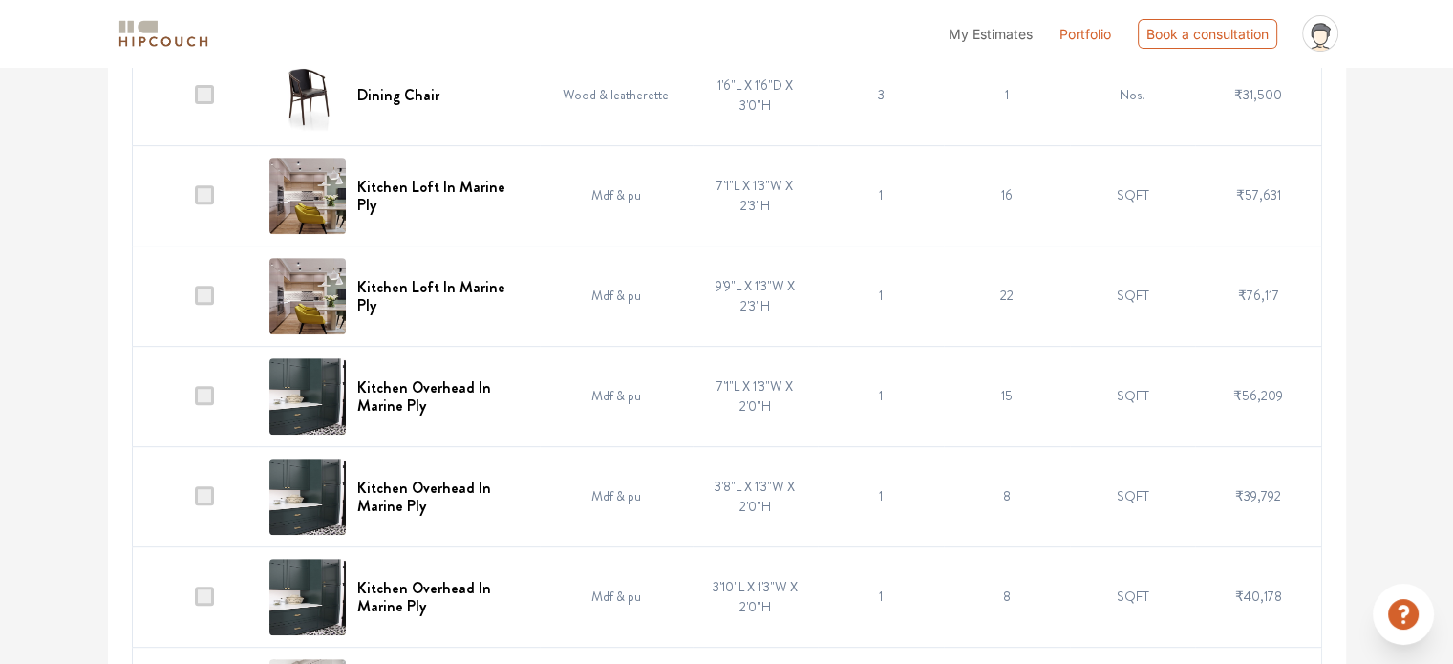
click at [203, 189] on span at bounding box center [204, 194] width 19 height 19
click at [195, 200] on input "checkbox" at bounding box center [195, 200] width 0 height 0
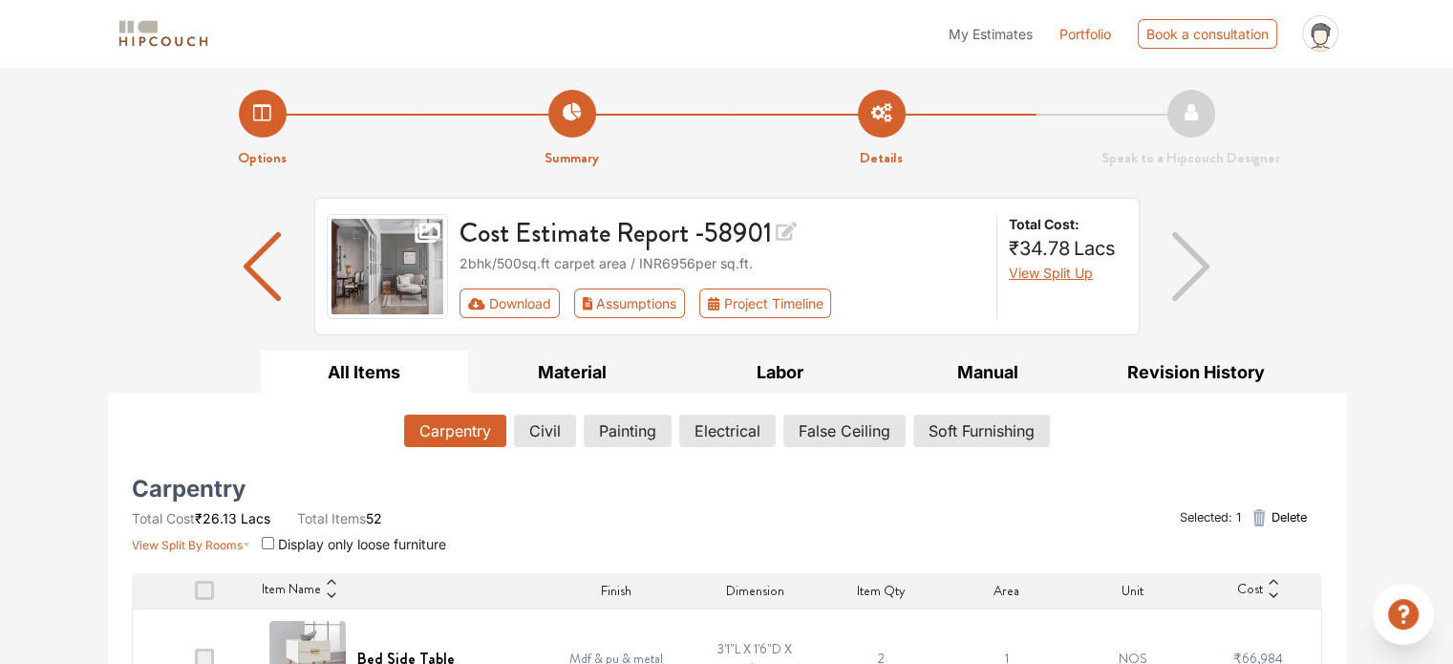
scroll to position [96, 0]
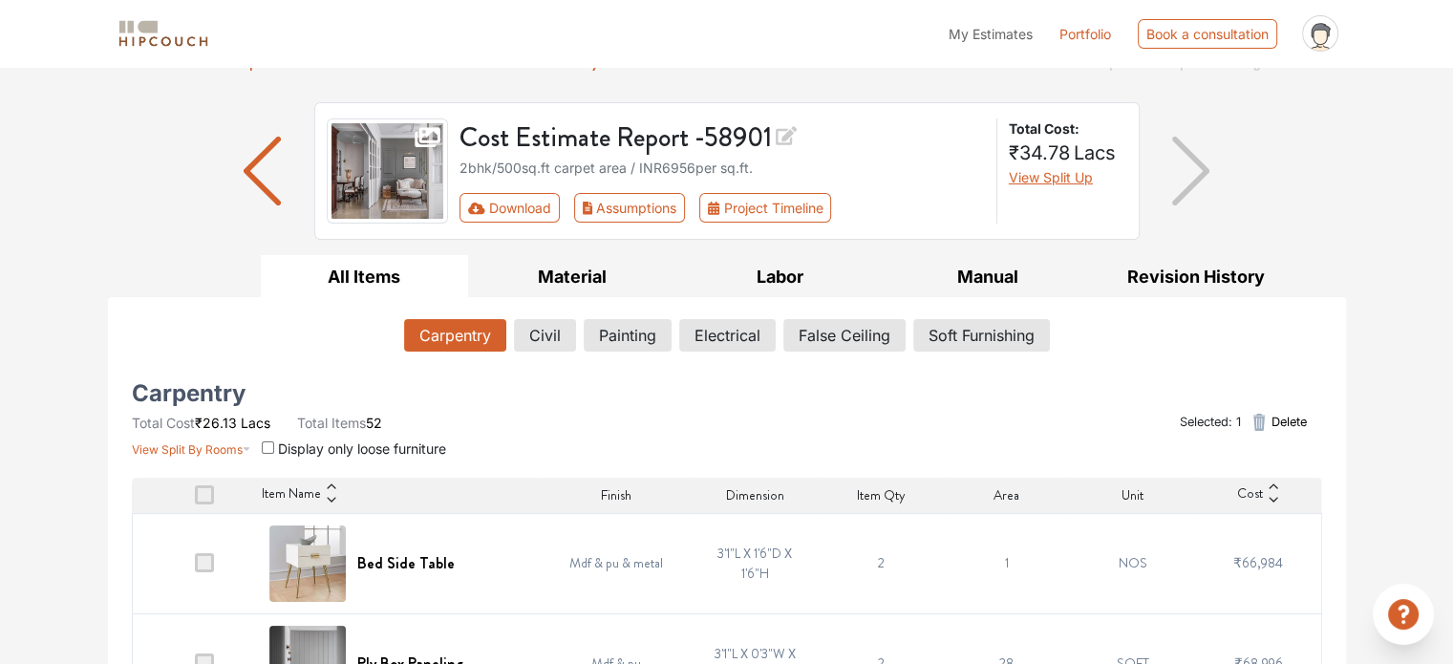
click at [1288, 413] on span "Delete" at bounding box center [1288, 422] width 35 height 18
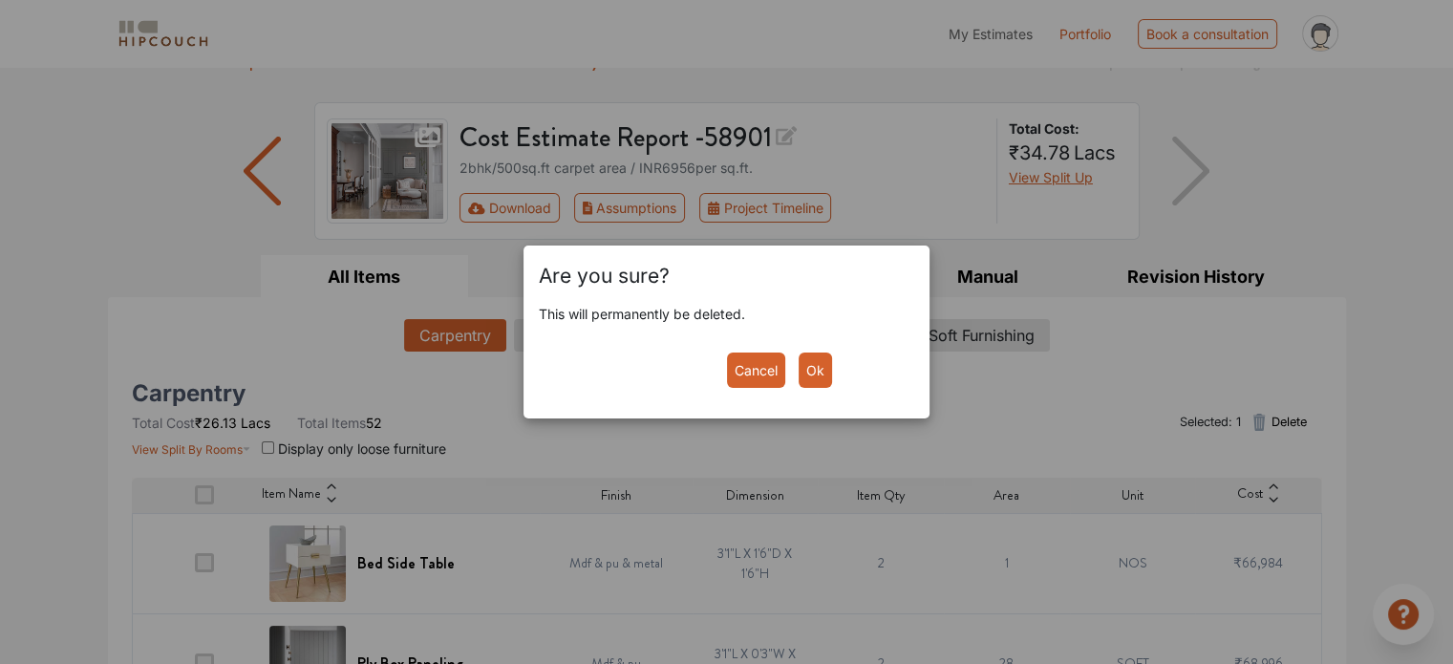
click at [817, 367] on button "Ok" at bounding box center [815, 370] width 33 height 35
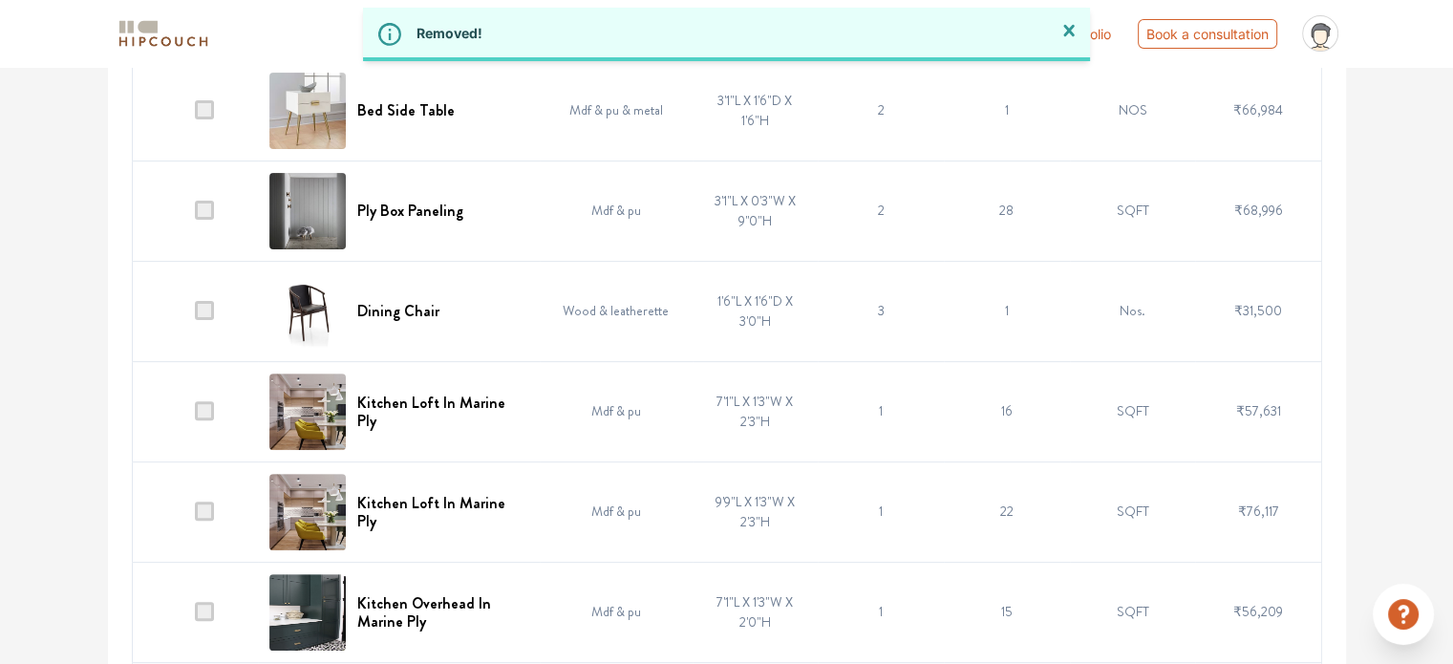
scroll to position [573, 0]
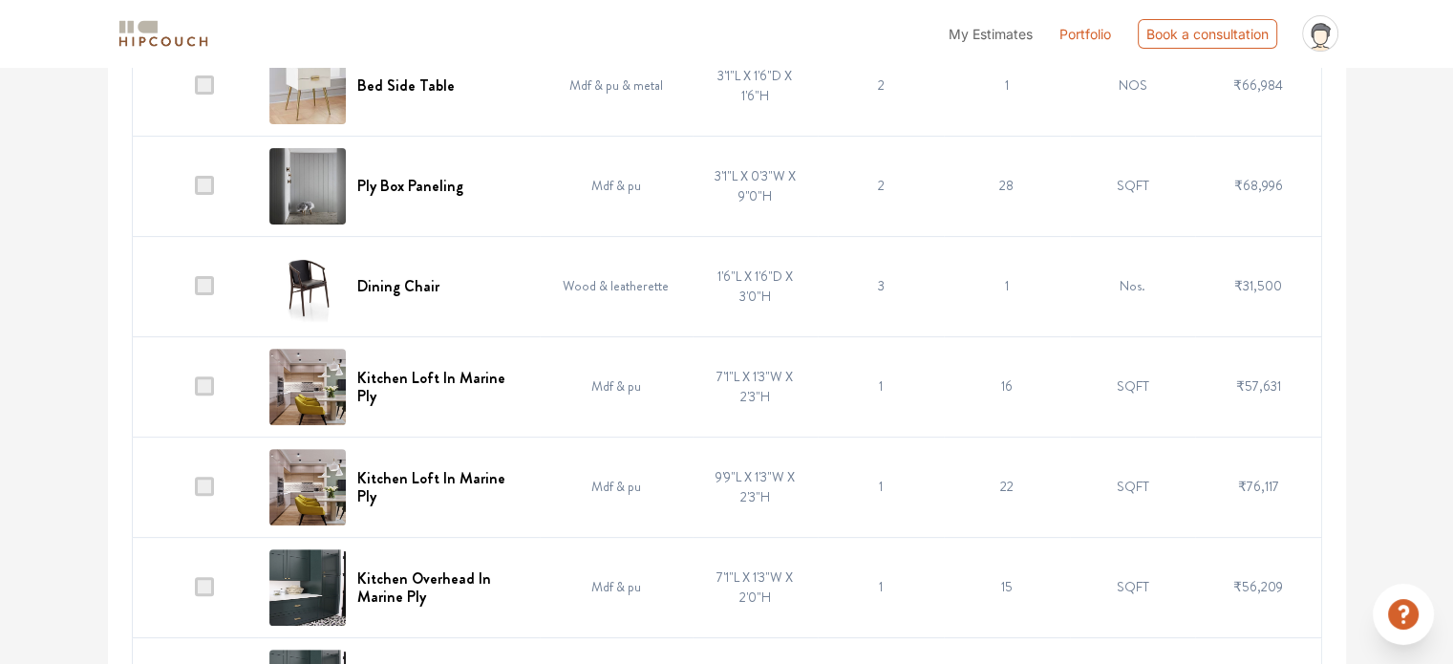
click at [215, 272] on td at bounding box center [195, 286] width 126 height 100
click at [217, 283] on td at bounding box center [195, 286] width 126 height 100
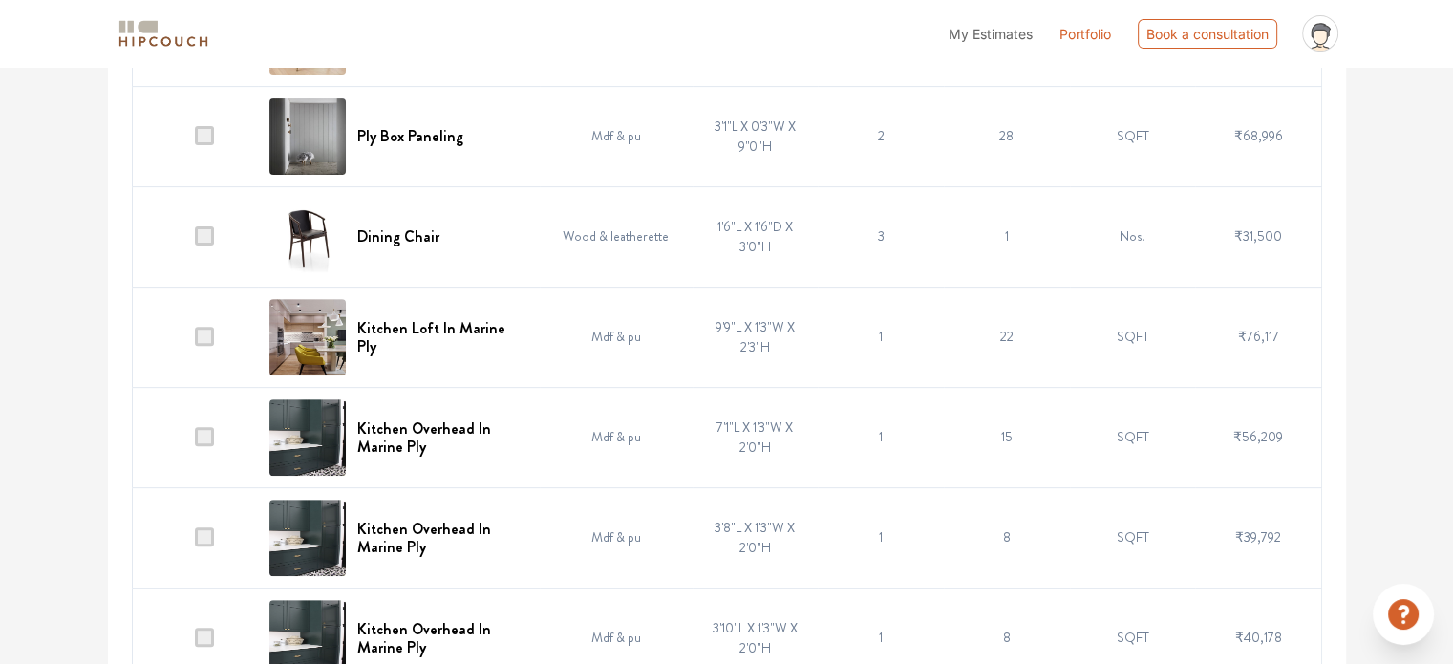
scroll to position [669, 0]
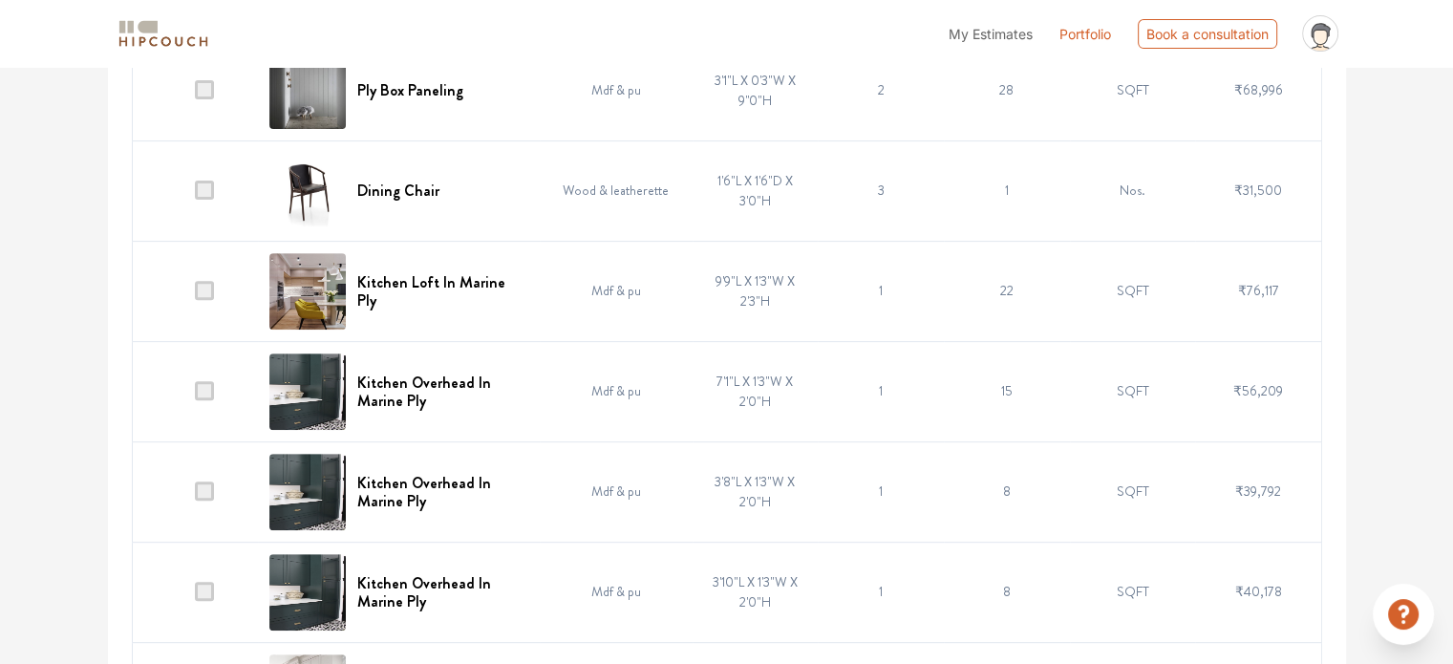
click at [214, 288] on span at bounding box center [204, 290] width 19 height 19
click at [195, 295] on input "checkbox" at bounding box center [195, 295] width 0 height 0
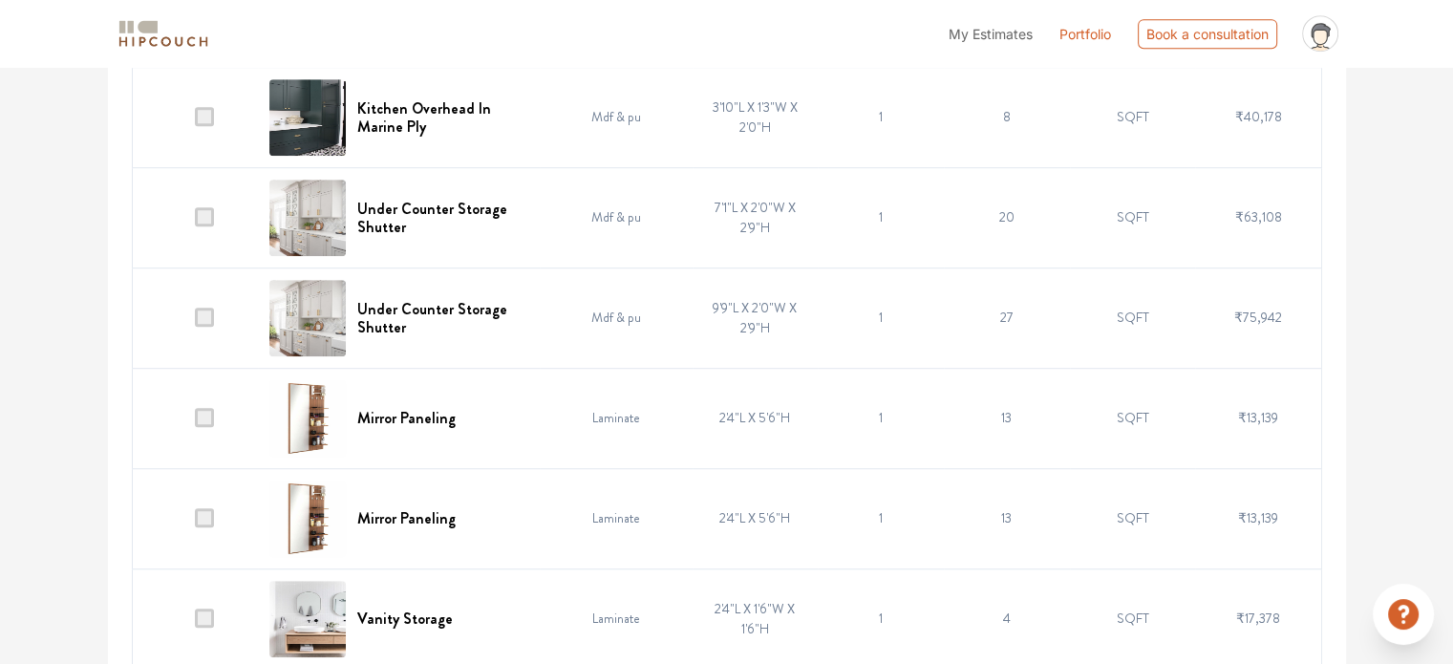
scroll to position [1147, 0]
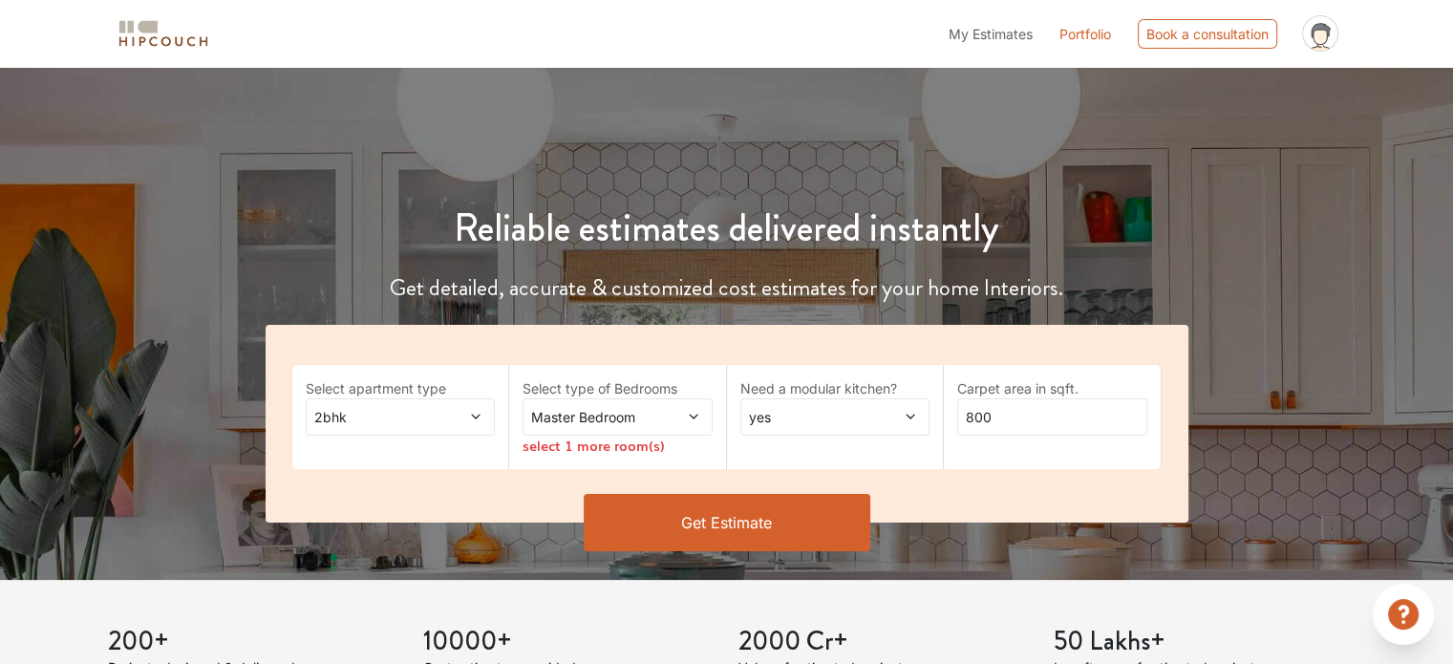
scroll to position [65, 0]
